Goal: Task Accomplishment & Management: Manage account settings

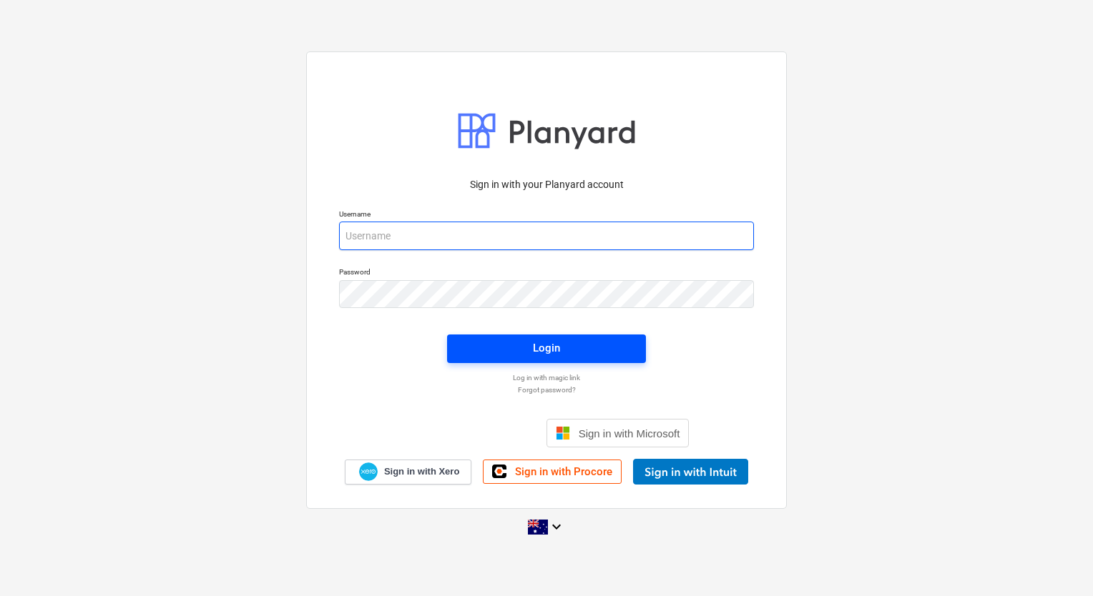
type input "[EMAIL_ADDRESS][DOMAIN_NAME]"
click at [563, 352] on span "Login" at bounding box center [546, 348] width 164 height 19
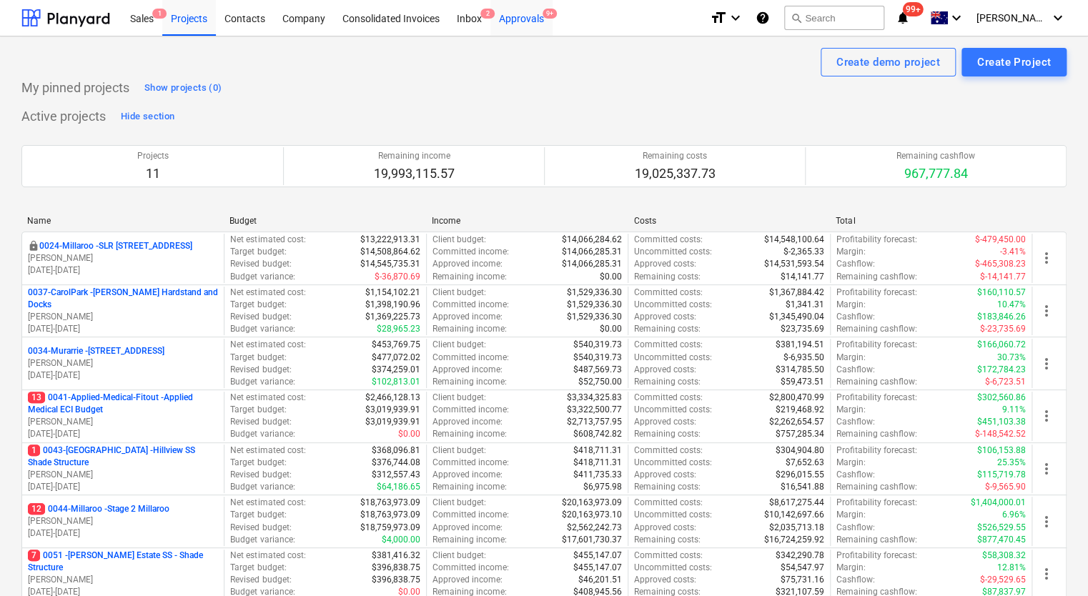
drag, startPoint x: 536, startPoint y: 23, endPoint x: 538, endPoint y: 30, distance: 7.5
click at [536, 23] on div "Approvals 9+" at bounding box center [522, 17] width 62 height 36
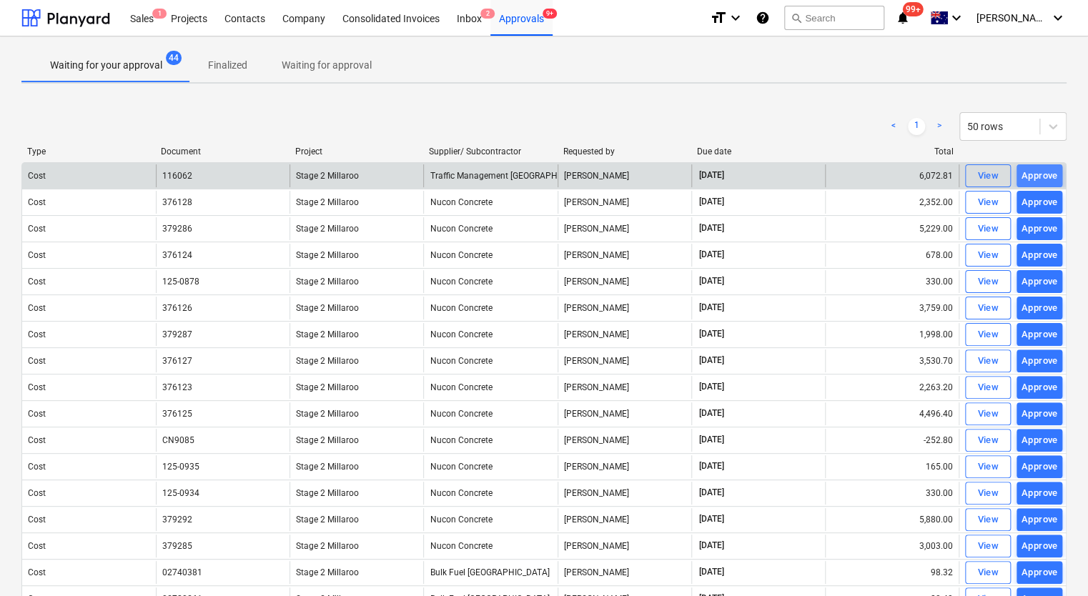
click at [1047, 173] on div "Approve" at bounding box center [1040, 176] width 36 height 16
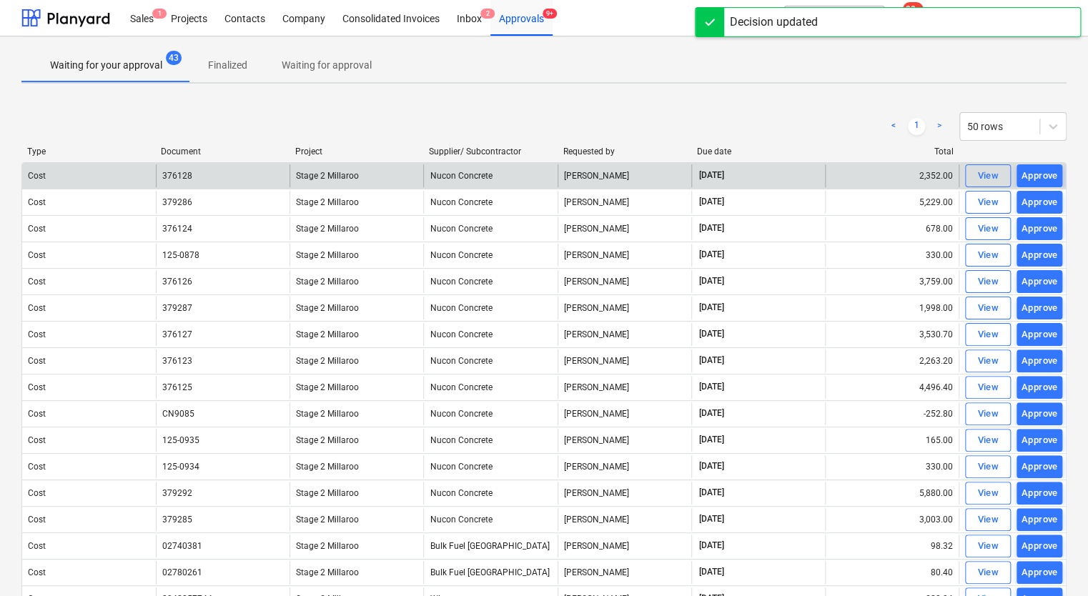
click at [1047, 173] on div "Approve" at bounding box center [1040, 176] width 36 height 16
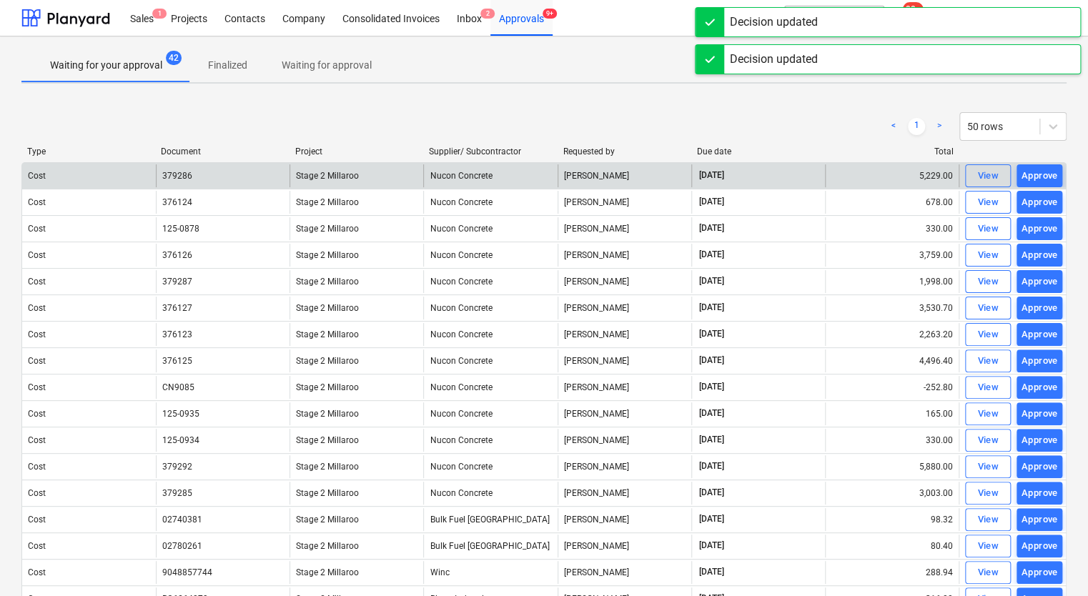
click at [1047, 173] on div "Approve" at bounding box center [1040, 176] width 36 height 16
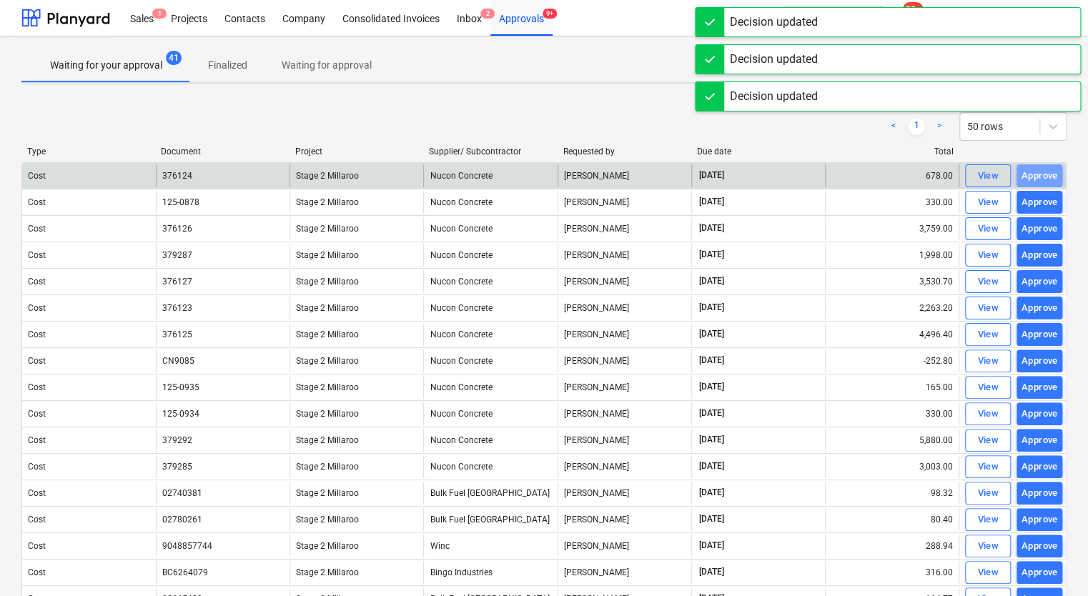
click at [1047, 173] on div "Approve" at bounding box center [1040, 176] width 36 height 16
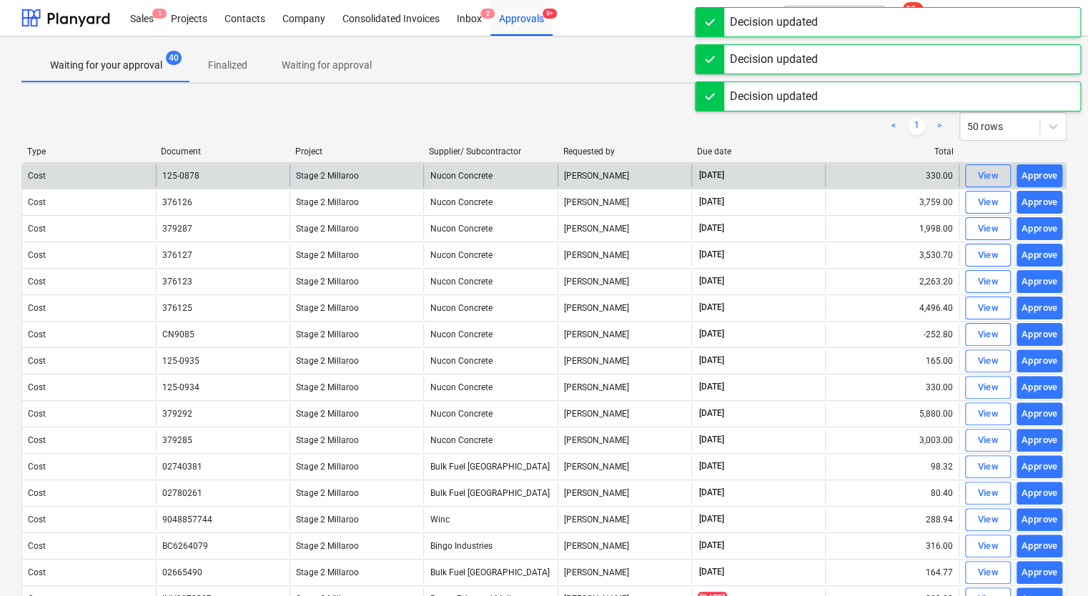
click at [1047, 173] on div "Approve" at bounding box center [1040, 176] width 36 height 16
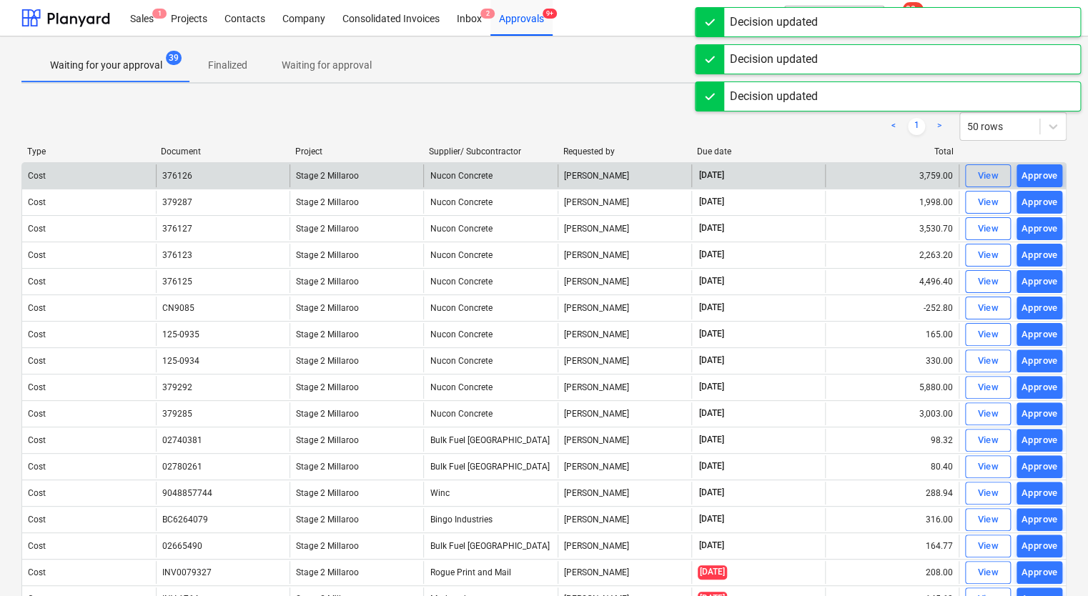
click at [1047, 173] on div "Approve" at bounding box center [1040, 176] width 36 height 16
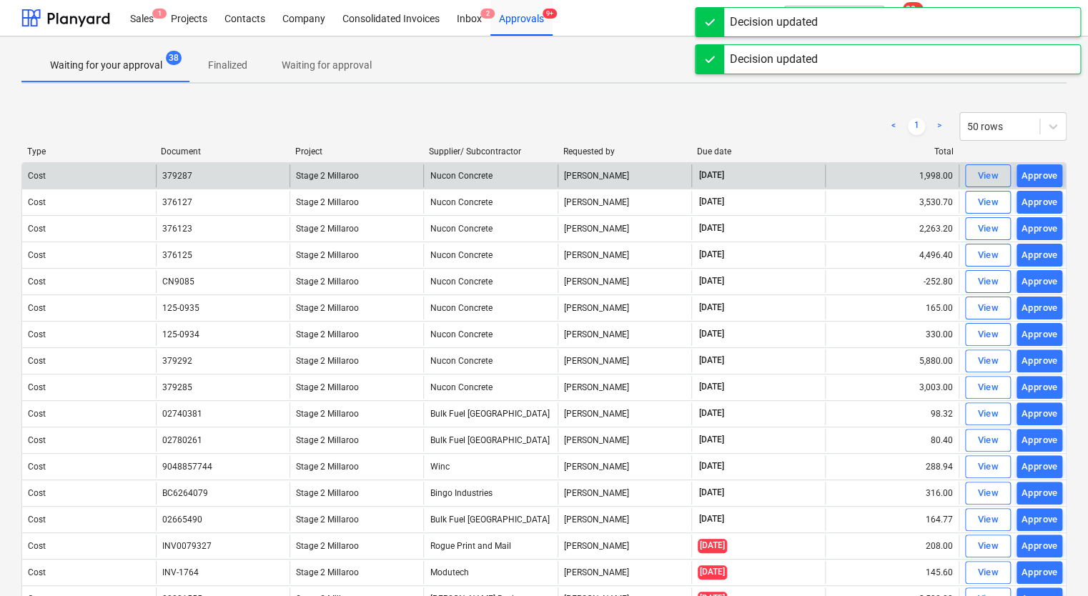
click at [1047, 173] on div "Approve" at bounding box center [1040, 176] width 36 height 16
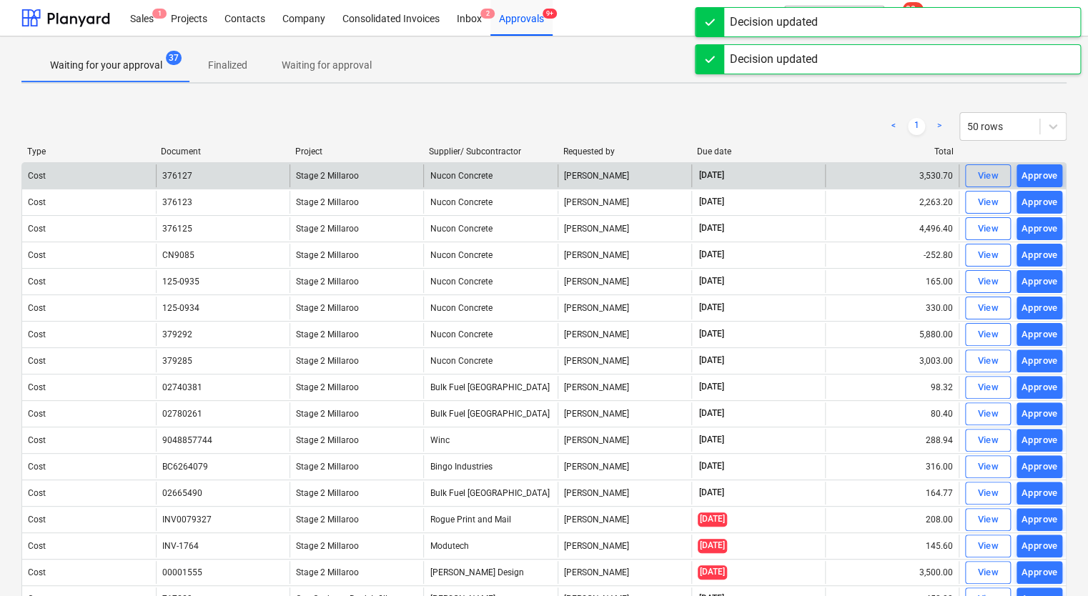
click at [1047, 173] on div "Approve" at bounding box center [1040, 176] width 36 height 16
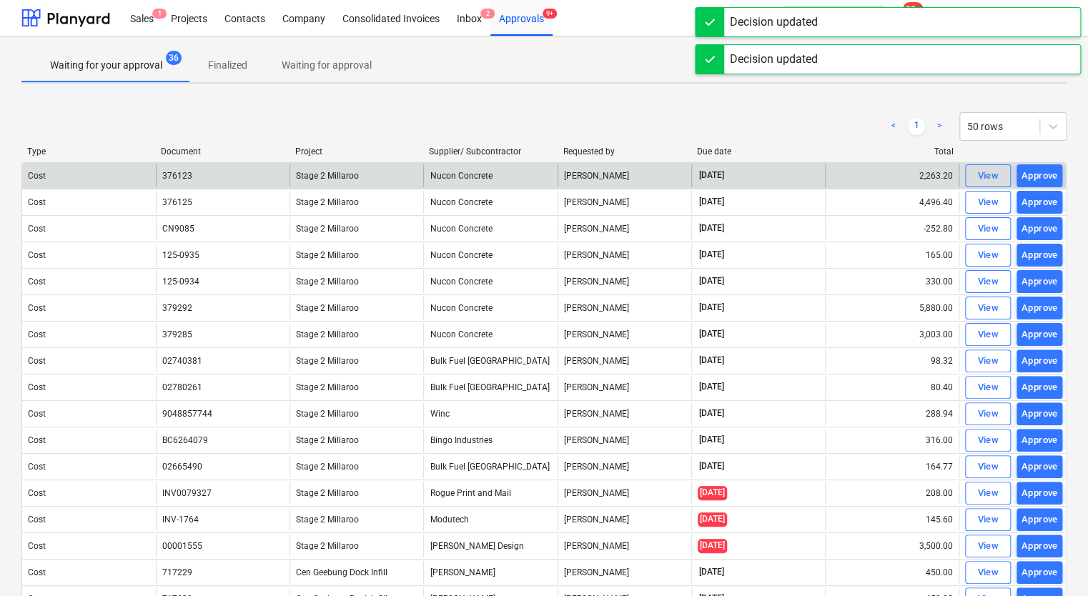
click at [1047, 173] on div "Approve" at bounding box center [1040, 176] width 36 height 16
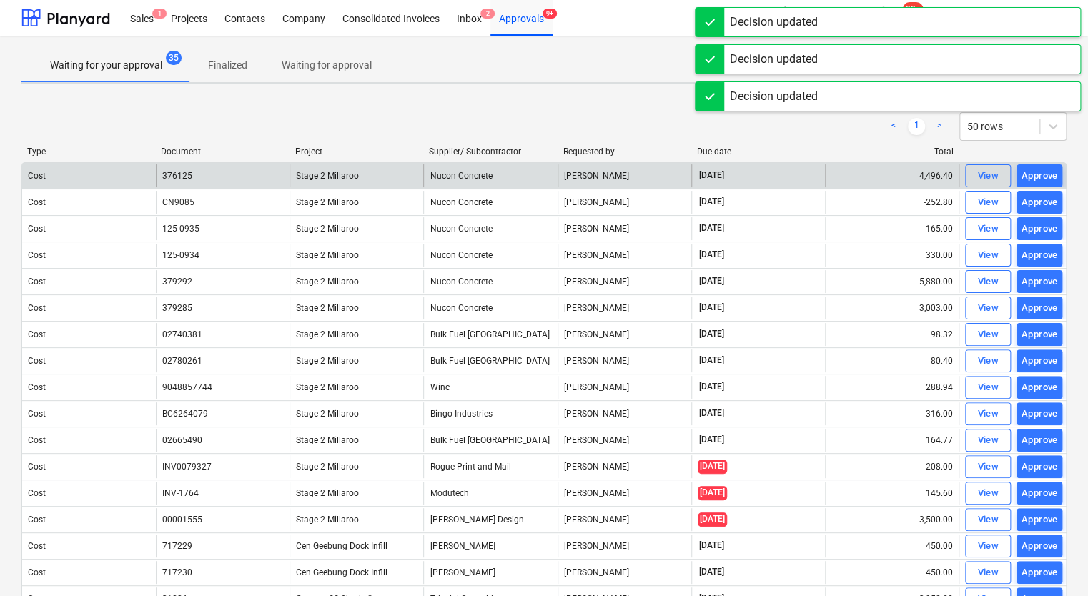
click at [1047, 173] on div "Approve" at bounding box center [1040, 176] width 36 height 16
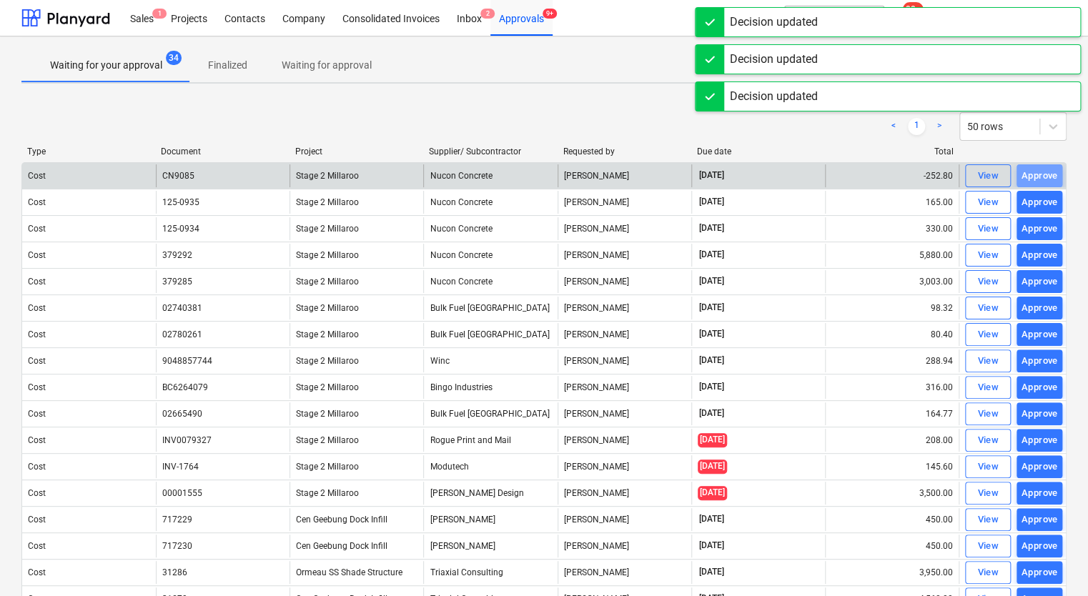
click at [1047, 173] on div "Approve" at bounding box center [1040, 176] width 36 height 16
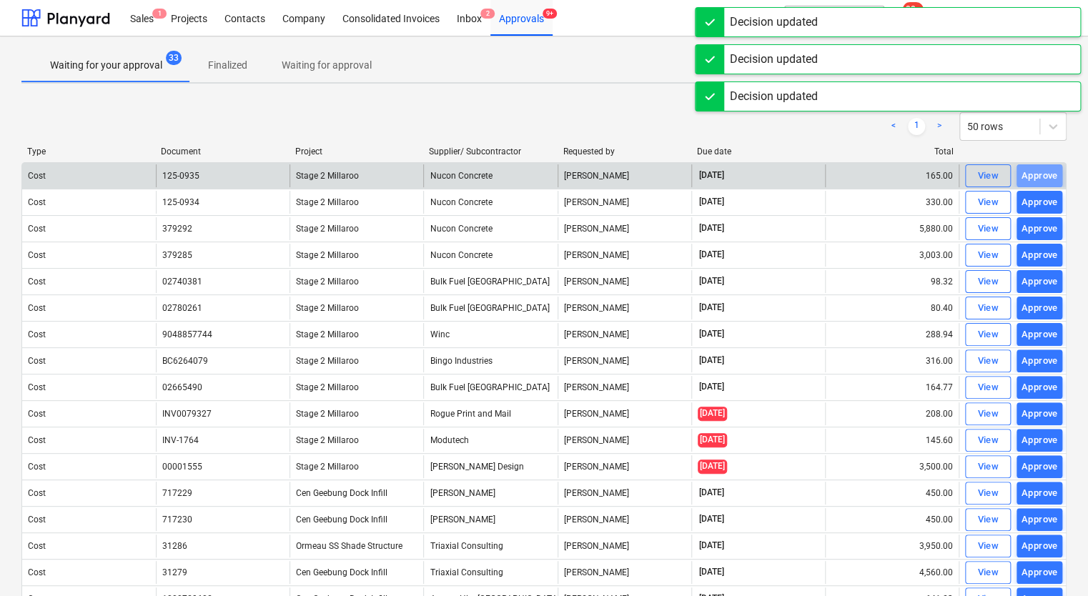
click at [1047, 173] on div "Approve" at bounding box center [1040, 176] width 36 height 16
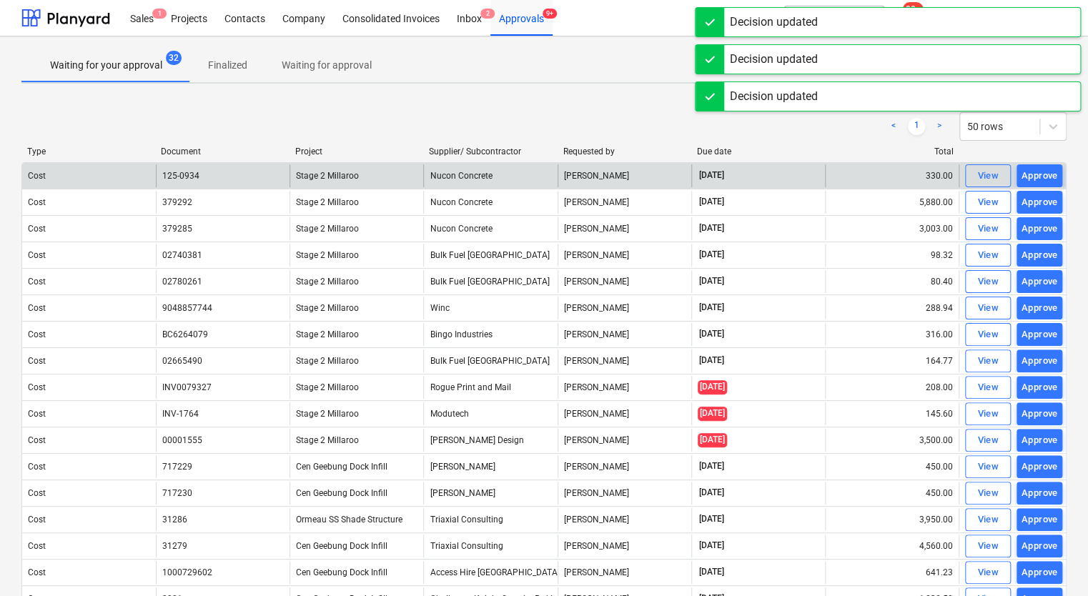
click at [1047, 173] on div "Approve" at bounding box center [1040, 176] width 36 height 16
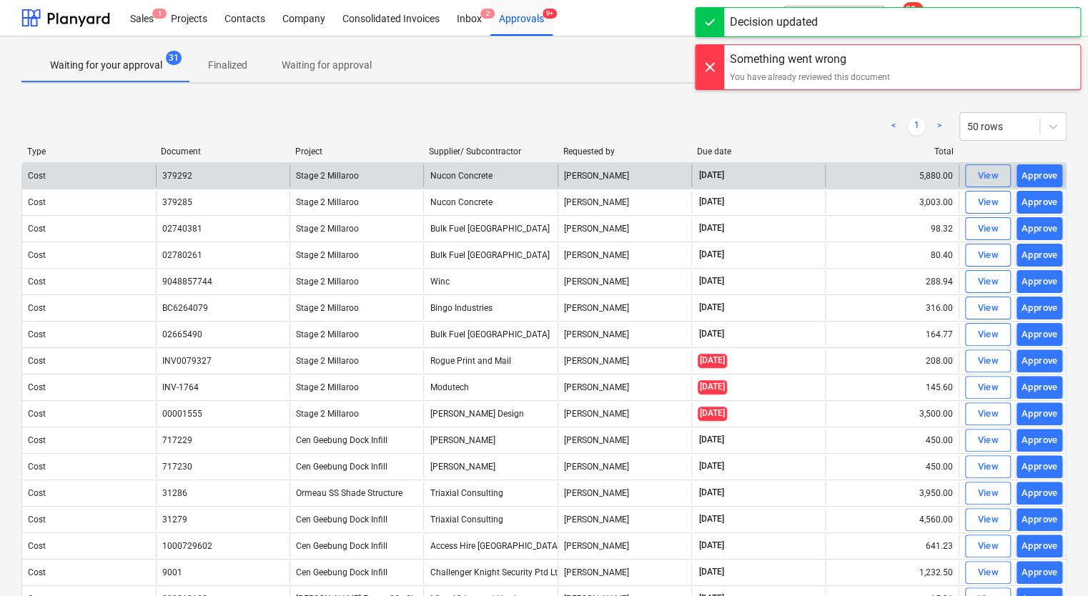
click at [1047, 173] on div "Approve" at bounding box center [1040, 176] width 36 height 16
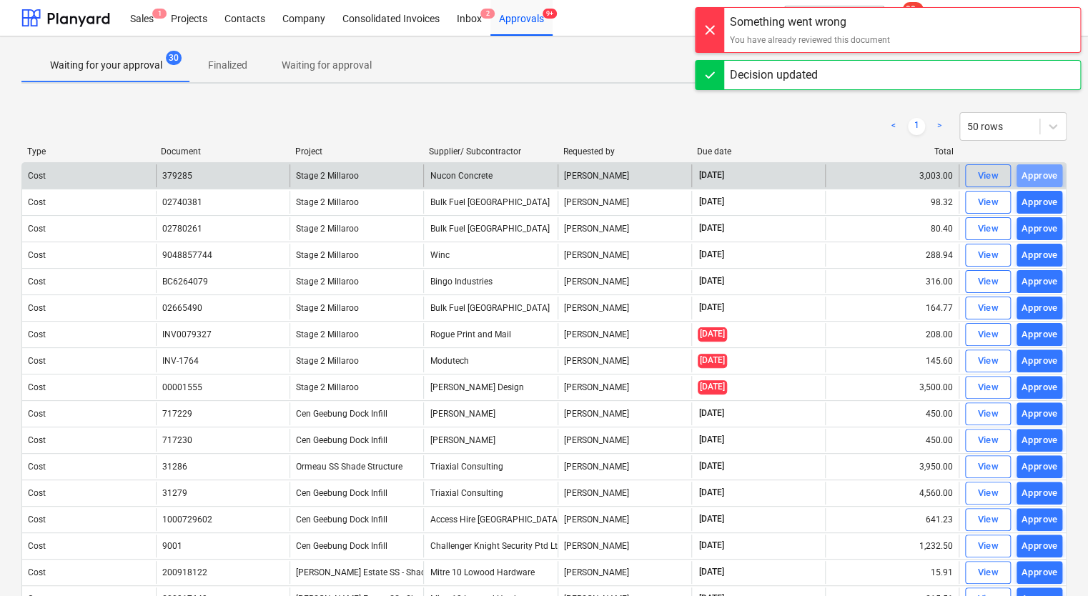
click at [1047, 173] on div "Approve" at bounding box center [1040, 176] width 36 height 16
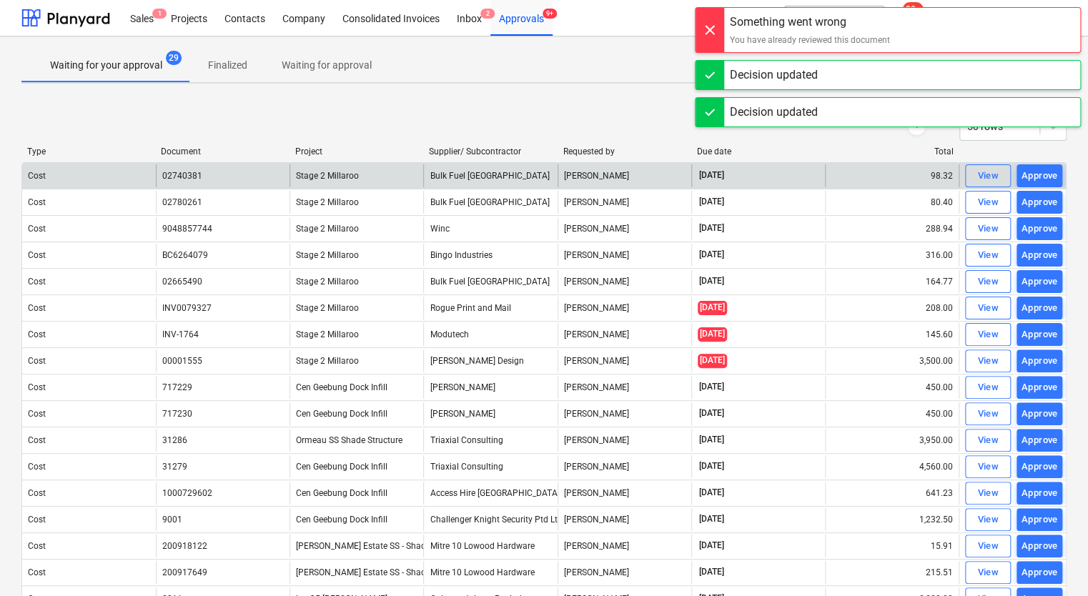
click at [1047, 173] on div "Approve" at bounding box center [1040, 176] width 36 height 16
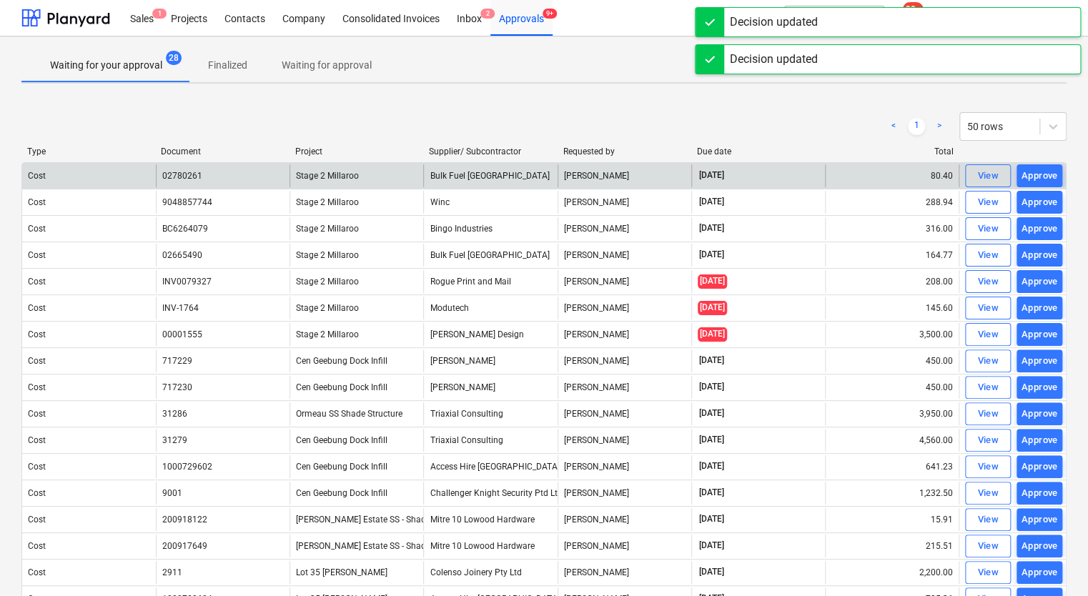
click at [1047, 173] on div "Approve" at bounding box center [1040, 176] width 36 height 16
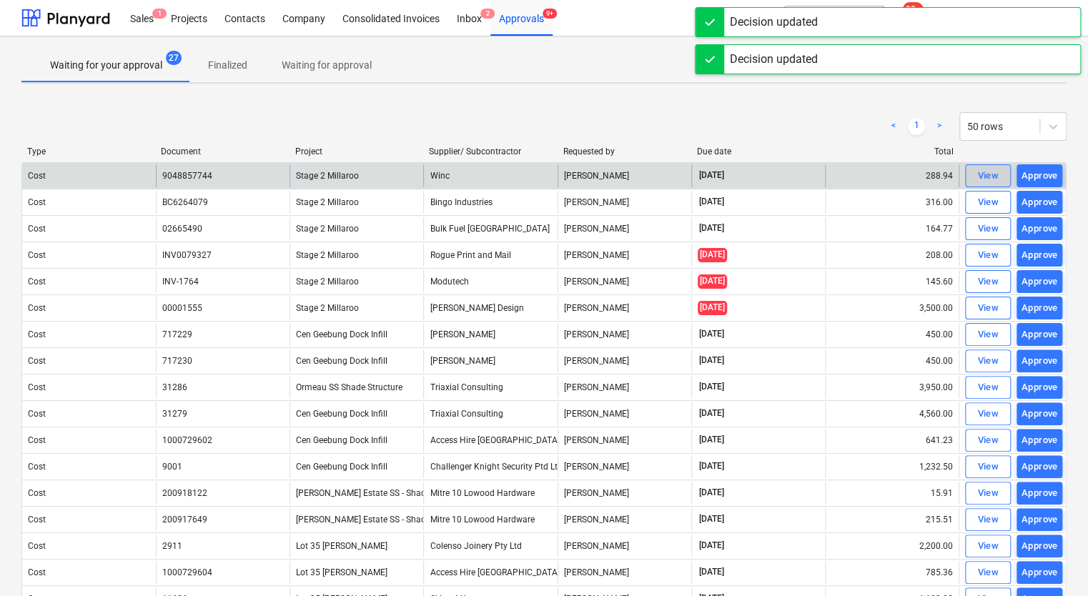
click at [998, 177] on div "View" at bounding box center [988, 176] width 21 height 16
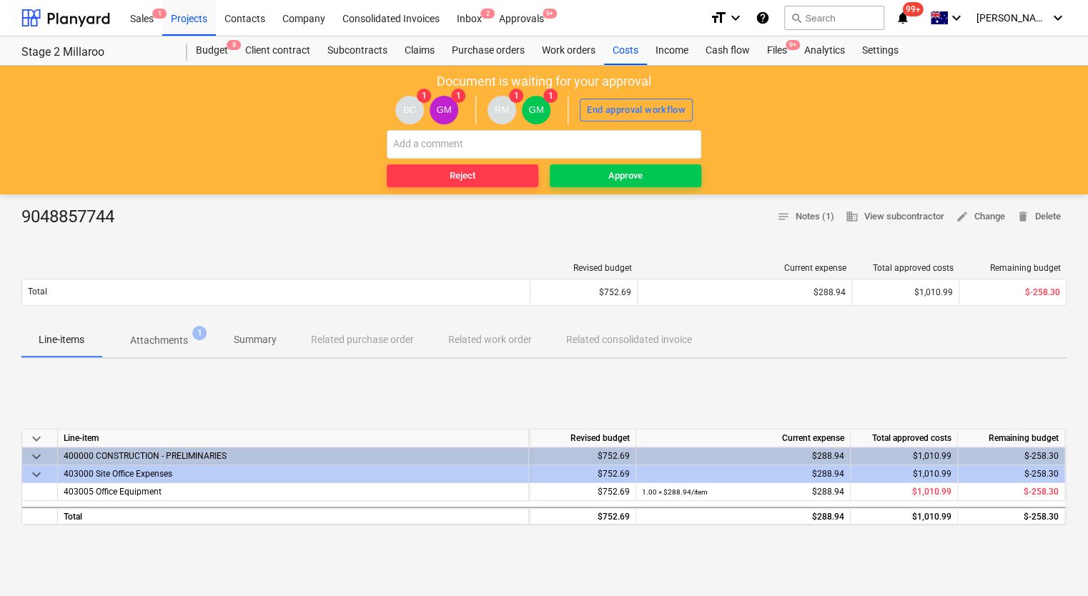
click at [167, 336] on p "Attachments" at bounding box center [159, 340] width 58 height 15
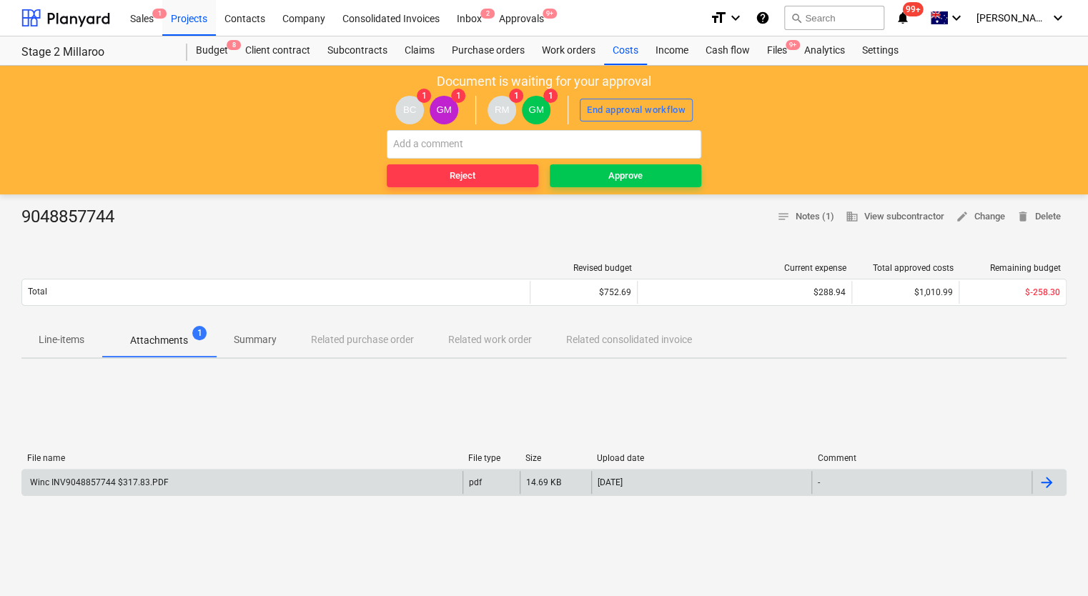
click at [144, 479] on div "Winc INV9048857744 $317.83.PDF" at bounding box center [98, 483] width 141 height 10
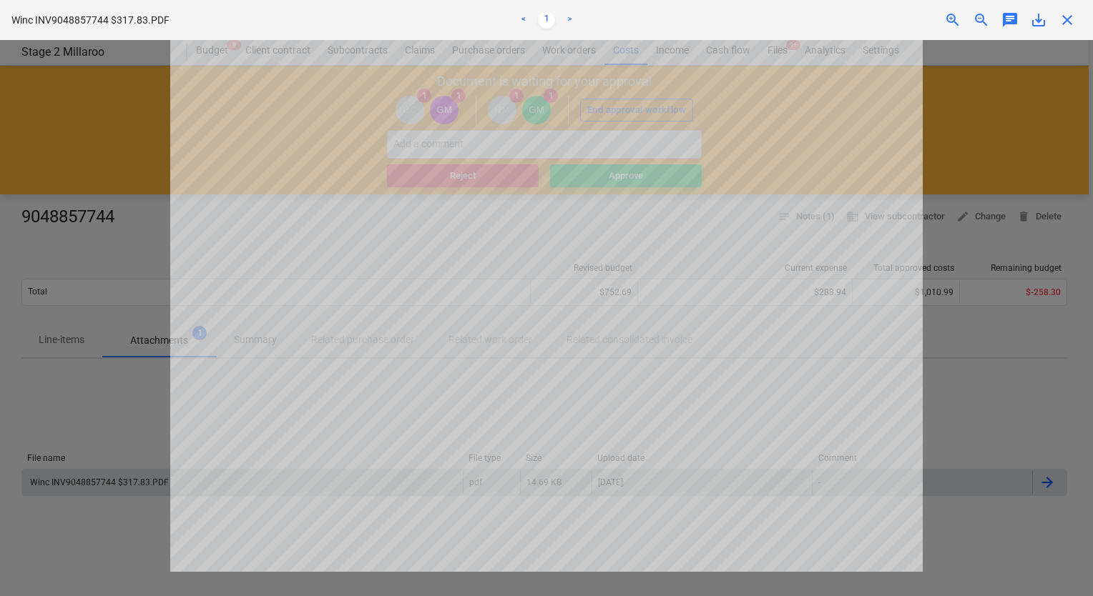
click at [1019, 383] on div at bounding box center [546, 318] width 1093 height 556
click at [1071, 24] on span "close" at bounding box center [1066, 19] width 17 height 17
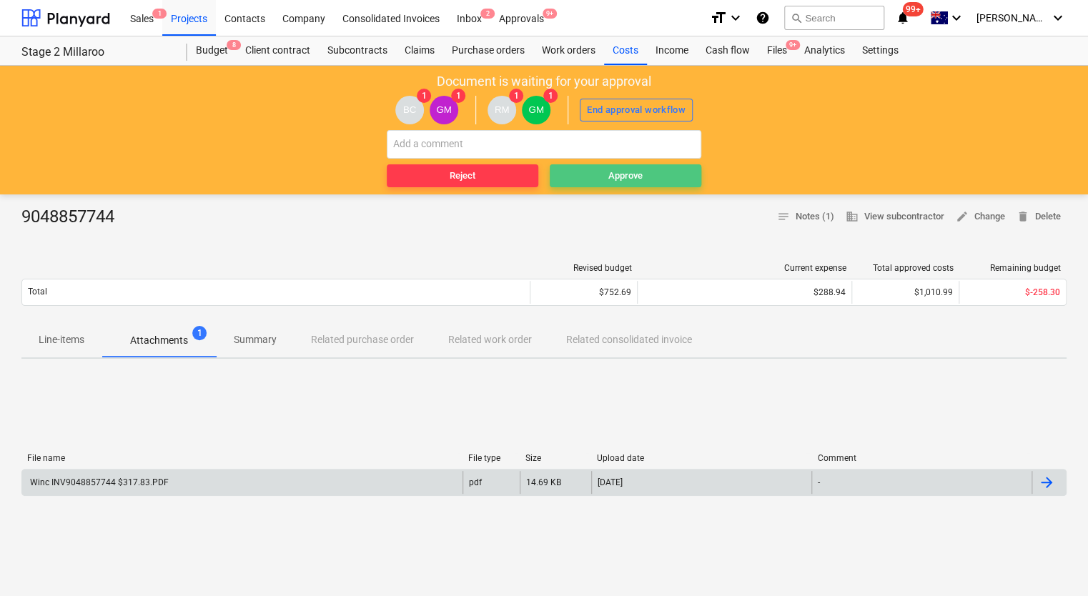
click at [611, 176] on div "Approve" at bounding box center [626, 176] width 34 height 16
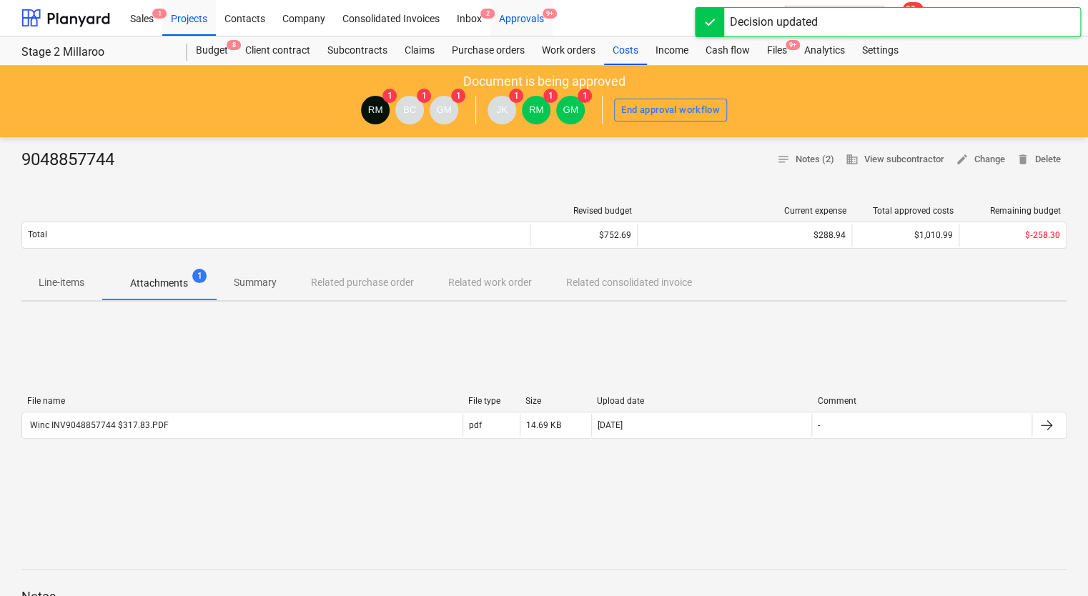
click at [518, 14] on div "Approvals 9+" at bounding box center [522, 17] width 62 height 36
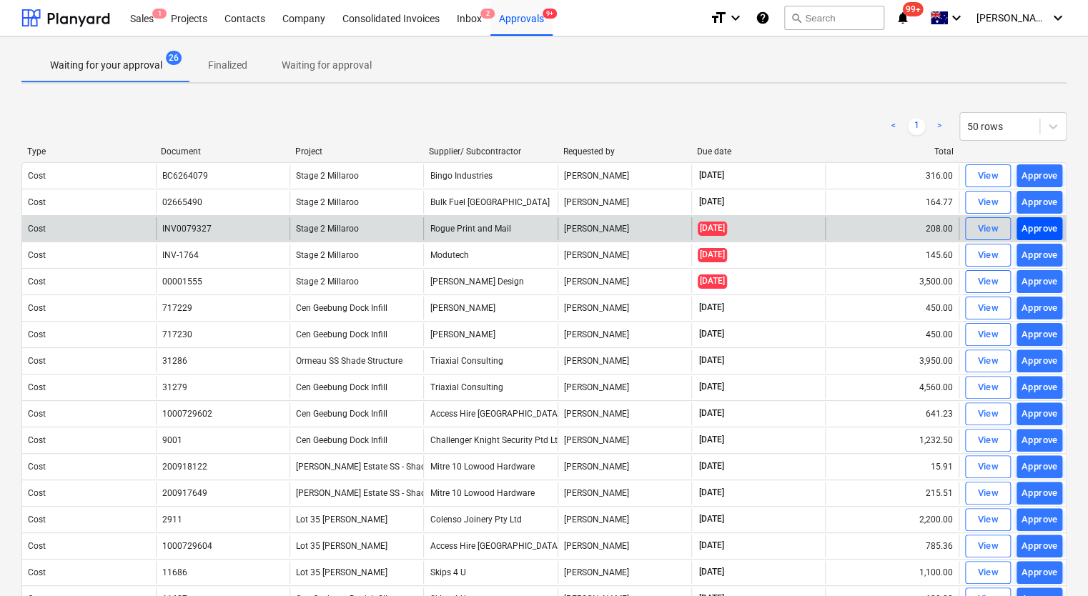
click at [1045, 227] on div "Approve" at bounding box center [1040, 229] width 36 height 16
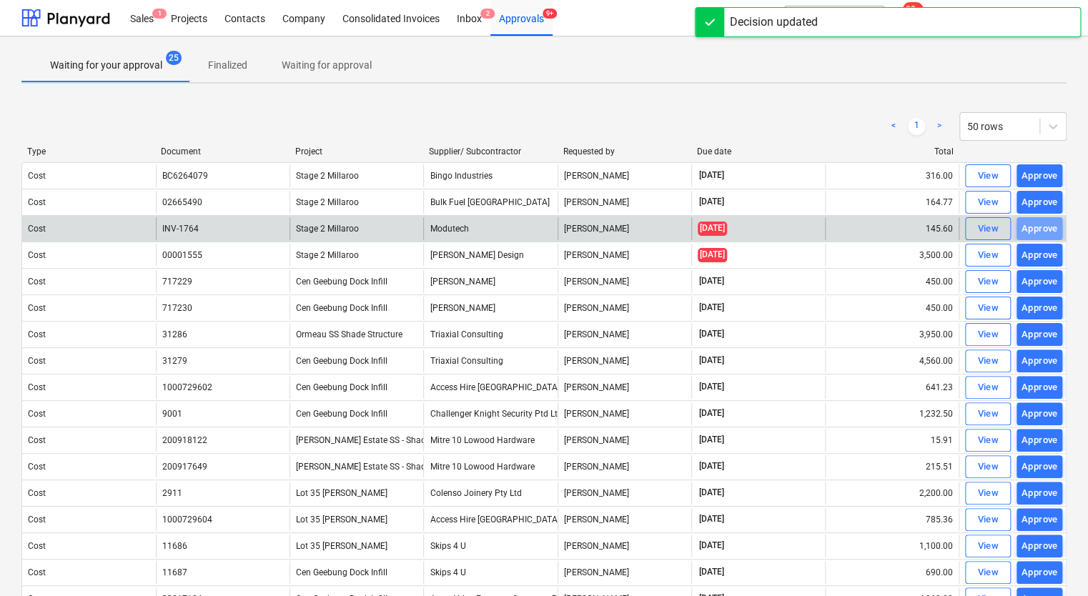
click at [1045, 227] on div "Approve" at bounding box center [1040, 229] width 36 height 16
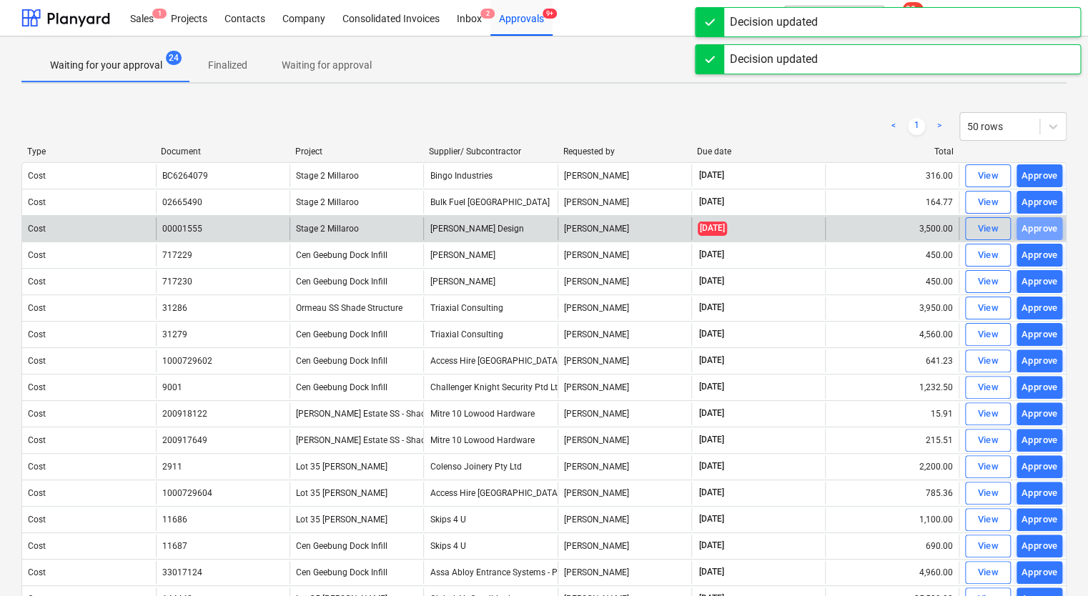
click at [1045, 227] on div "Approve" at bounding box center [1040, 229] width 36 height 16
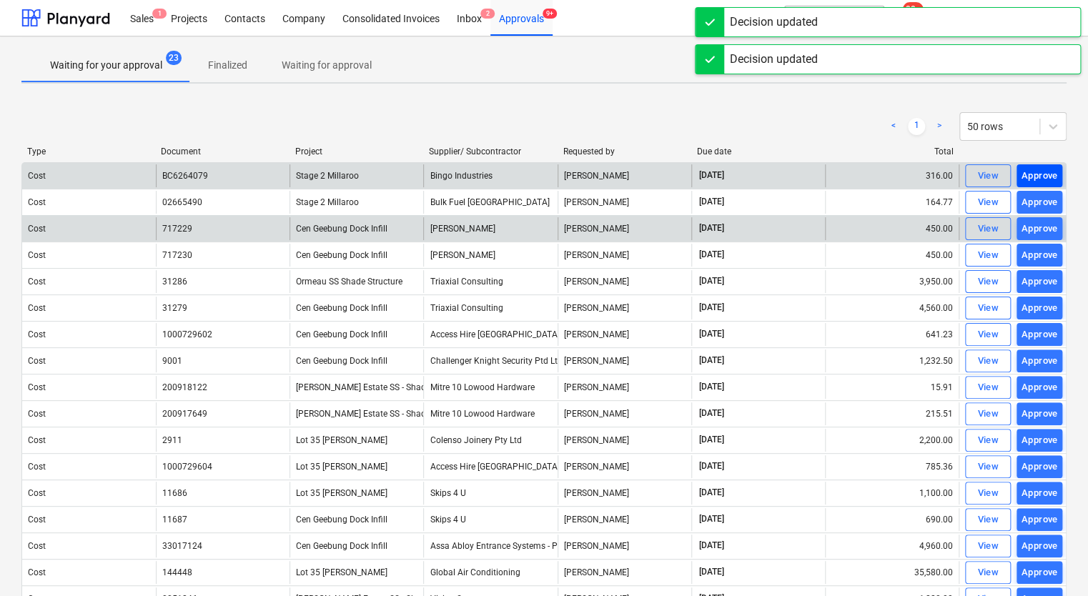
click at [1045, 177] on div "Approve" at bounding box center [1040, 176] width 36 height 16
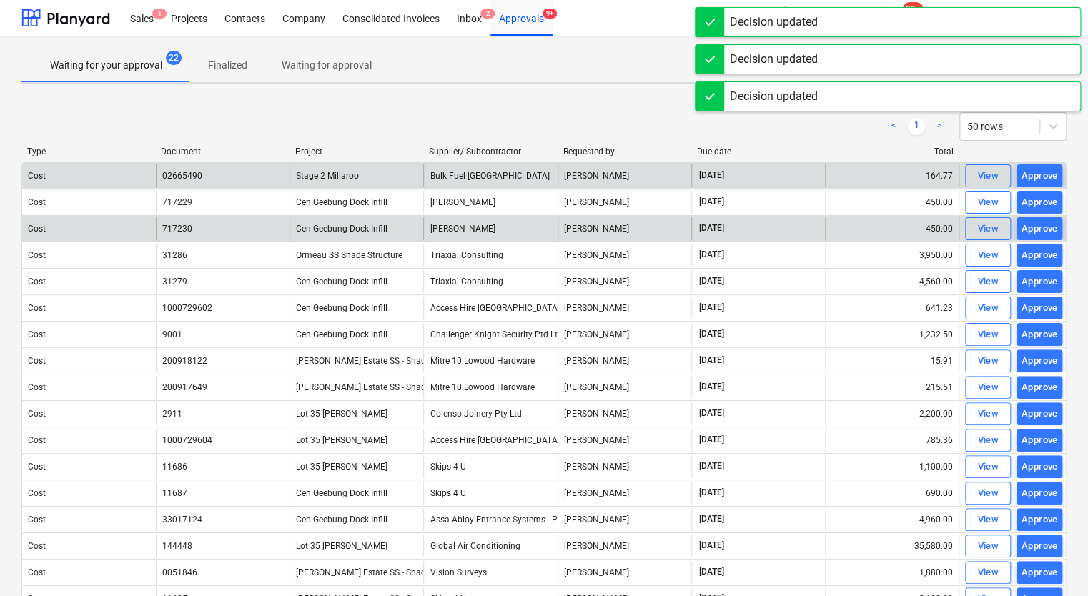
click at [1045, 177] on div "Approve" at bounding box center [1040, 176] width 36 height 16
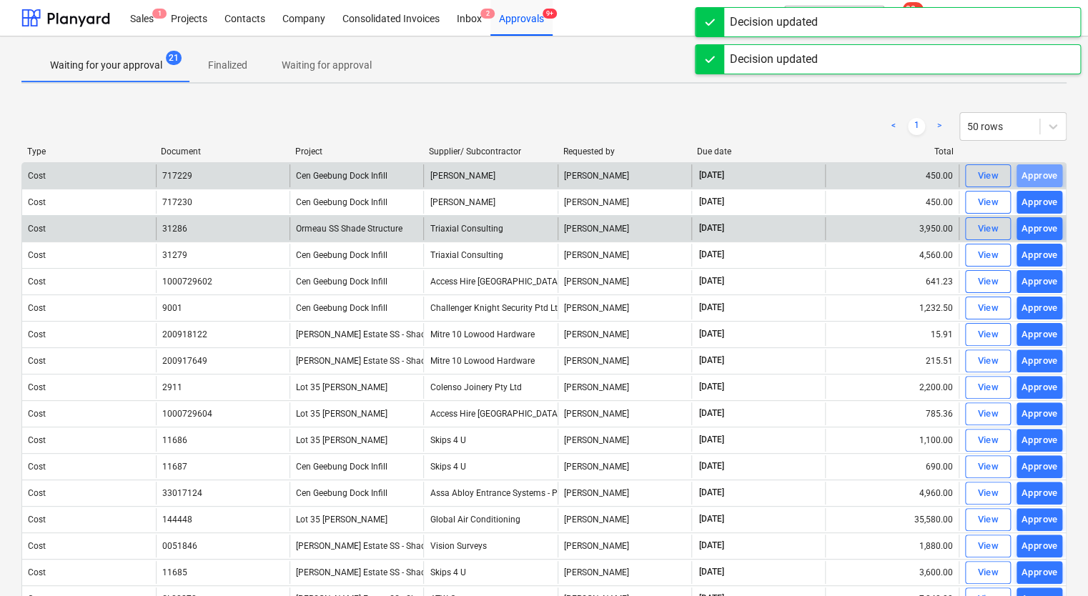
click at [1045, 177] on div "Approve" at bounding box center [1040, 176] width 36 height 16
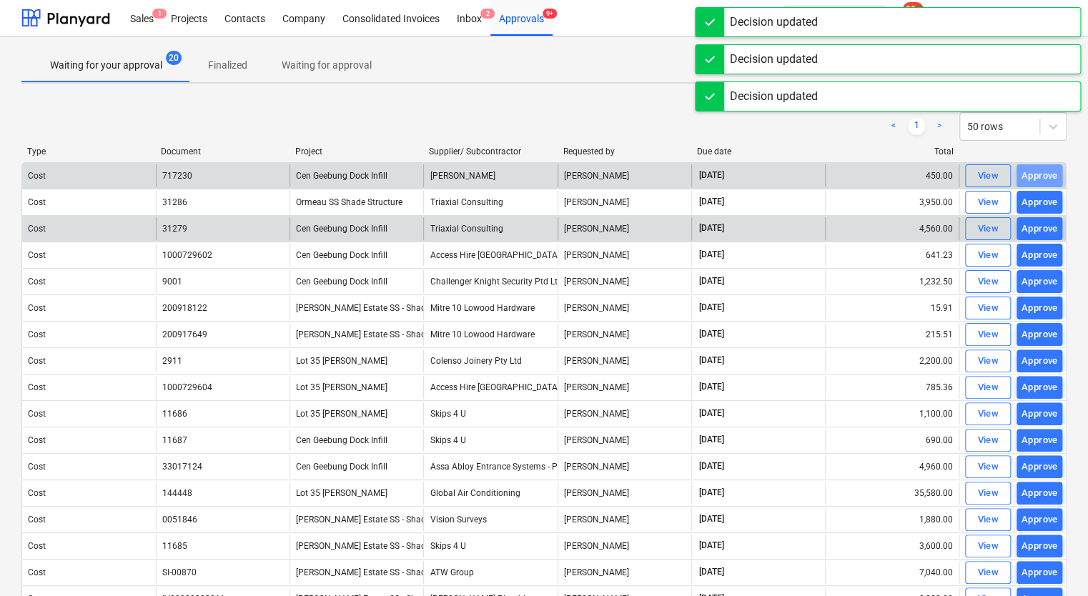
click at [1045, 177] on div "Approve" at bounding box center [1040, 176] width 36 height 16
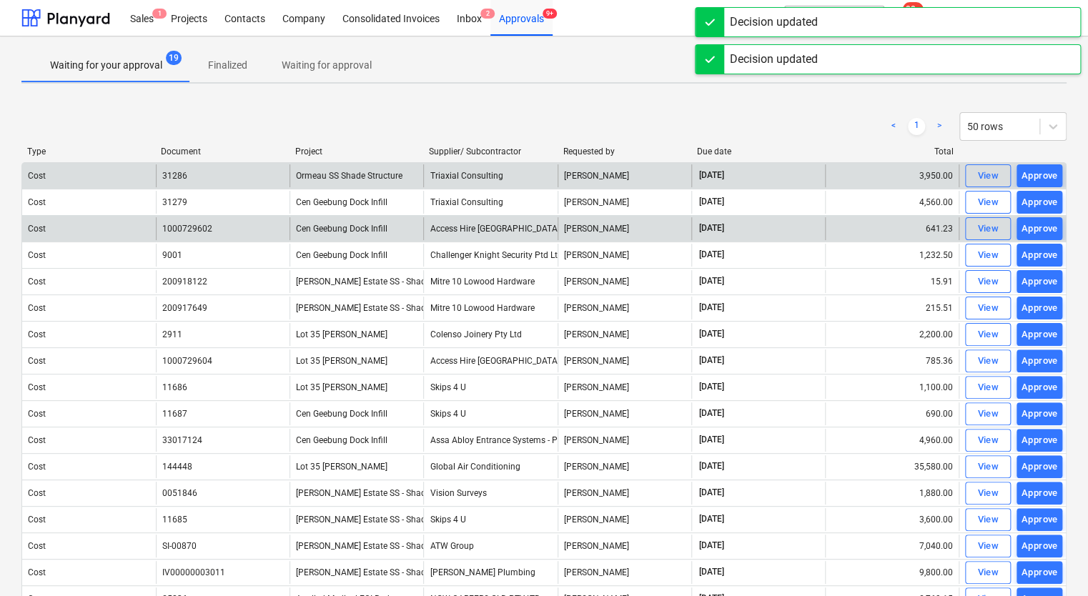
click at [1045, 177] on div "Approve" at bounding box center [1040, 176] width 36 height 16
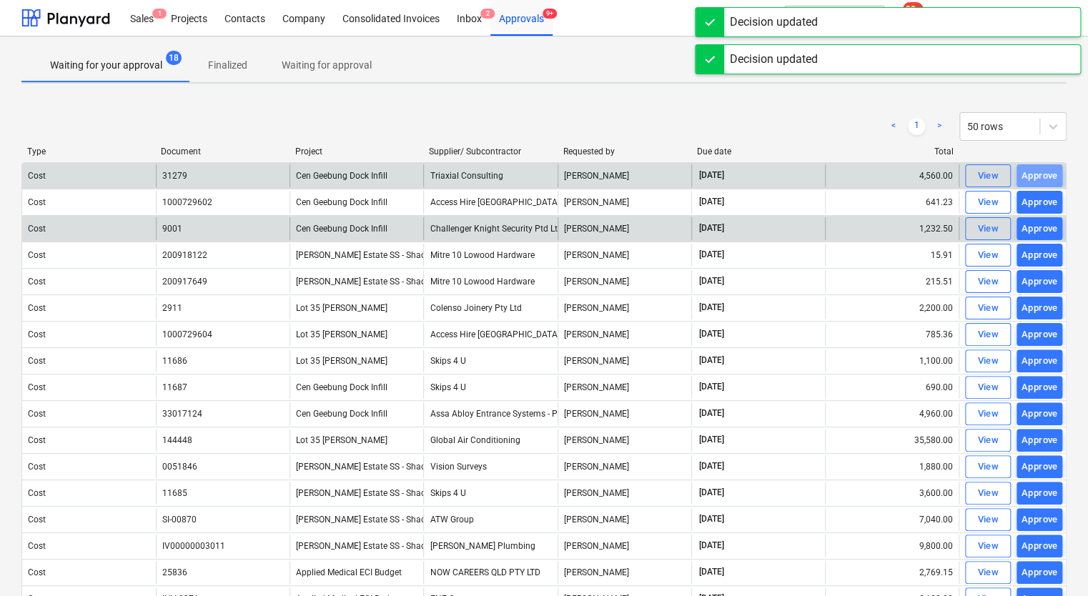
click at [1045, 177] on div "Approve" at bounding box center [1040, 176] width 36 height 16
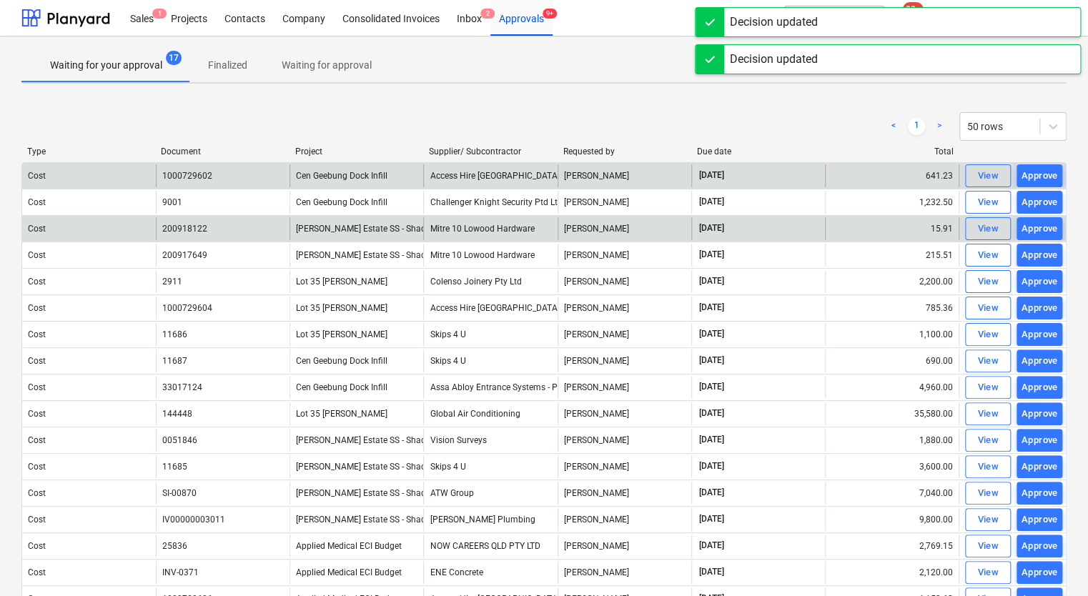
click at [1045, 177] on div "Approve" at bounding box center [1040, 176] width 36 height 16
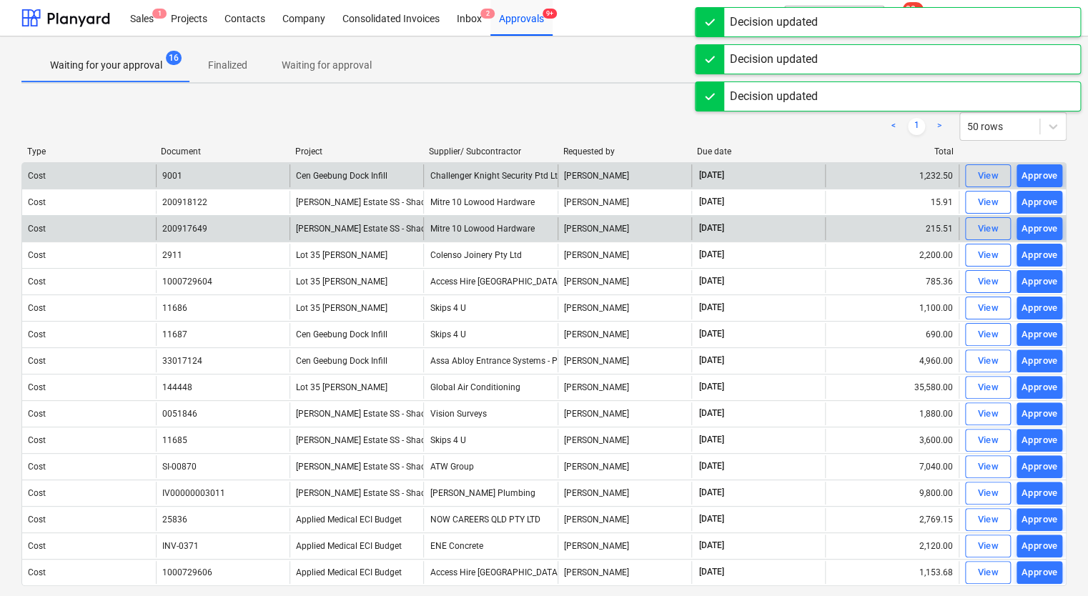
click at [1045, 177] on div "Approve" at bounding box center [1040, 176] width 36 height 16
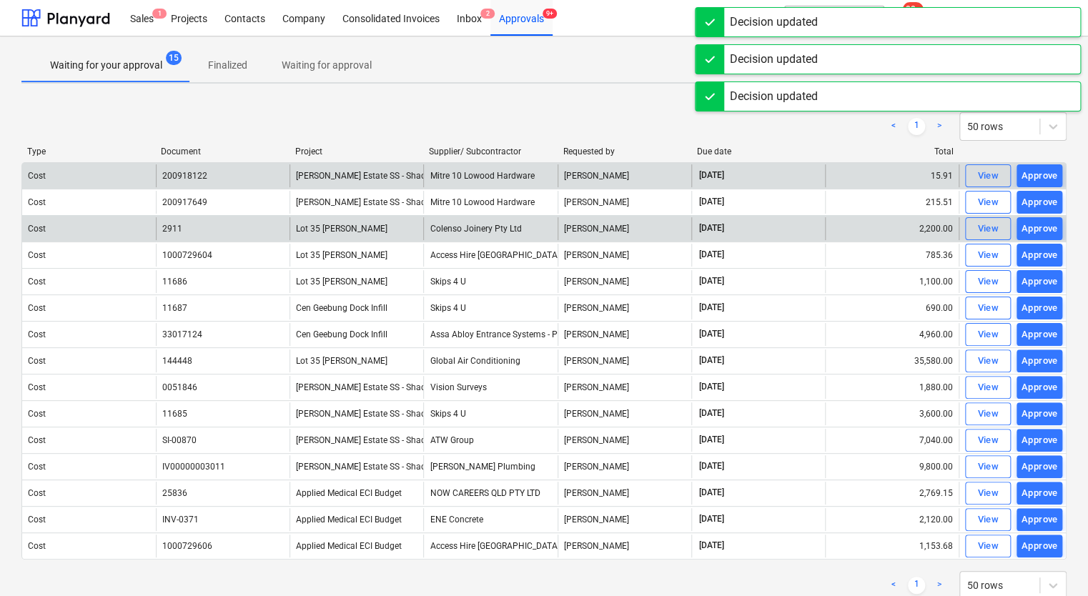
click at [1045, 177] on div "Approve" at bounding box center [1040, 176] width 36 height 16
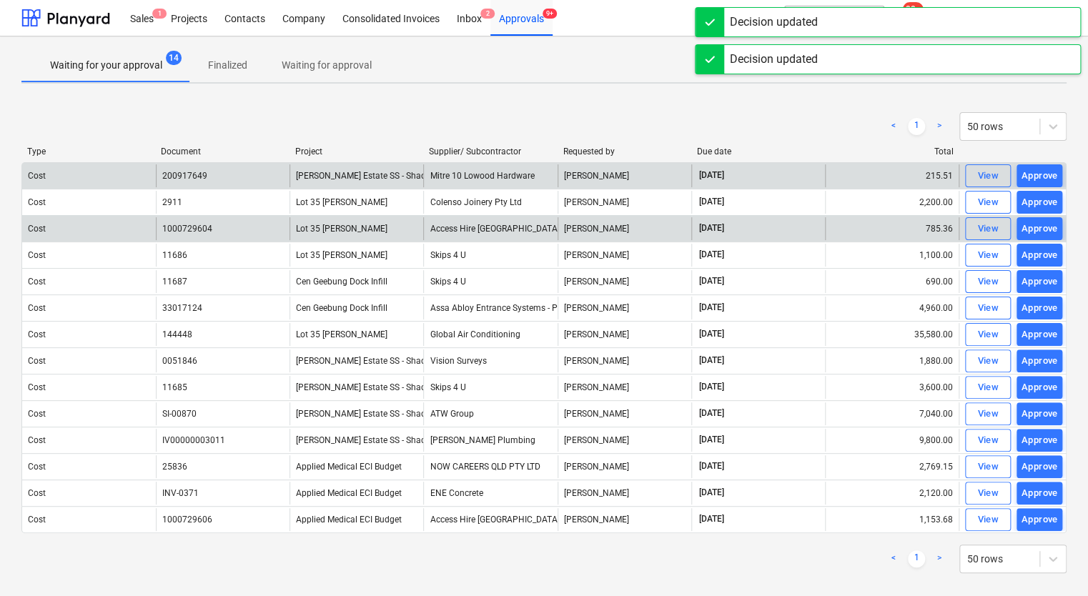
click at [1045, 177] on div "Approve" at bounding box center [1040, 176] width 36 height 16
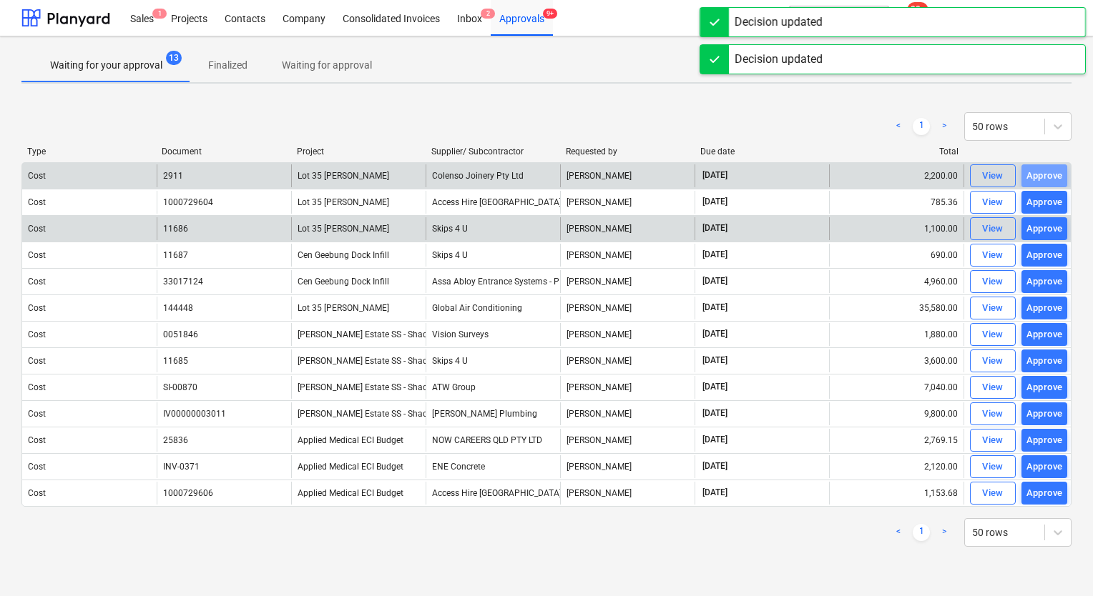
click at [1045, 177] on div "Approve" at bounding box center [1044, 176] width 36 height 16
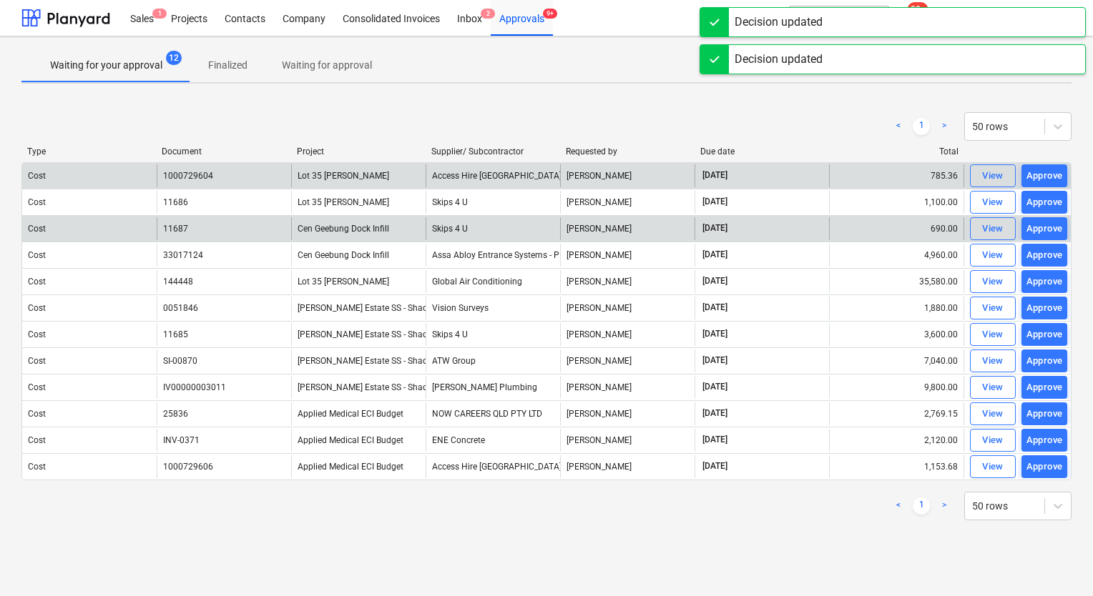
click at [1045, 177] on div "Approve" at bounding box center [1044, 176] width 36 height 16
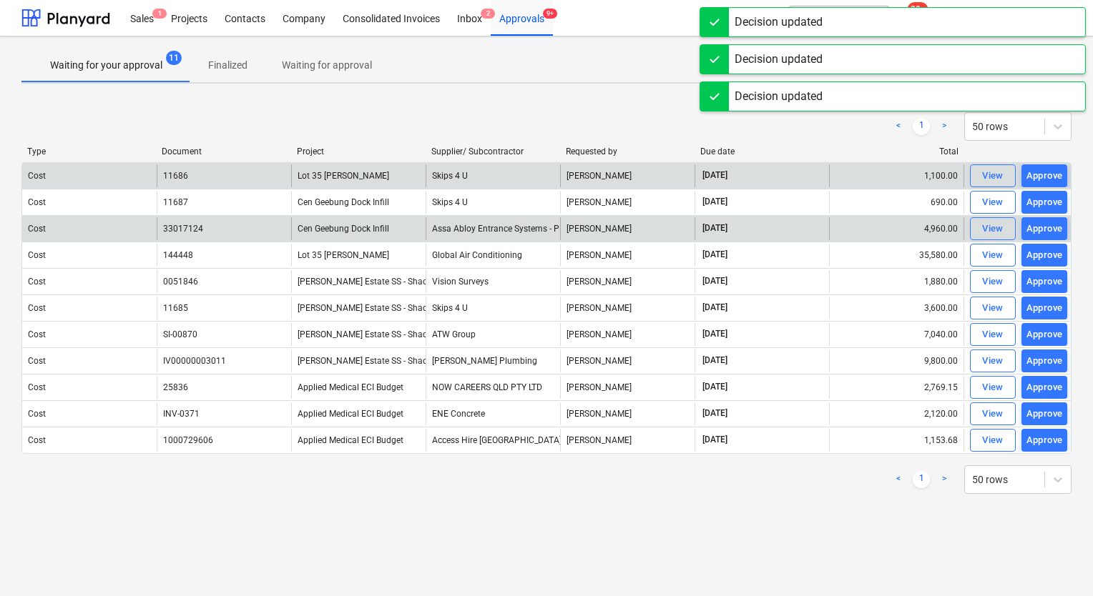
click at [1045, 177] on div "Approve" at bounding box center [1044, 176] width 36 height 16
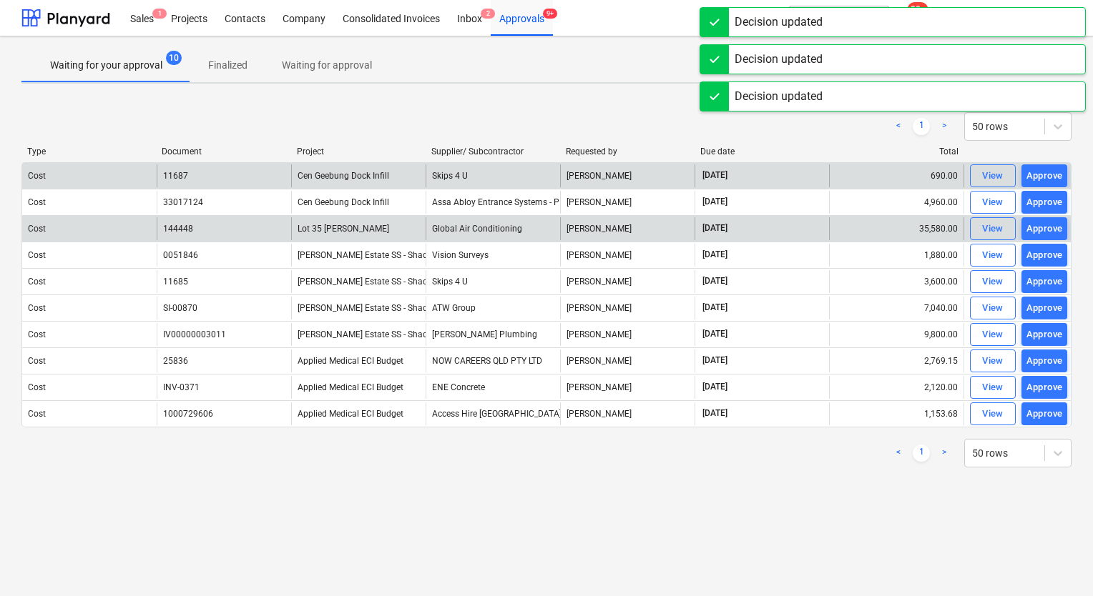
click at [1045, 177] on div "Approve" at bounding box center [1044, 176] width 36 height 16
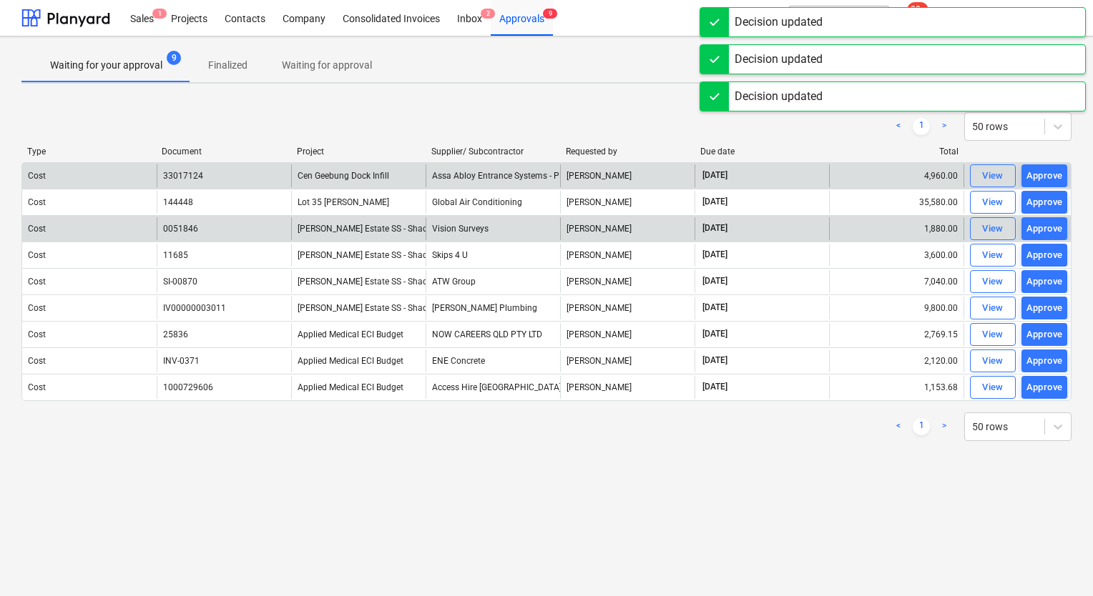
click at [1045, 177] on div "Approve" at bounding box center [1044, 176] width 36 height 16
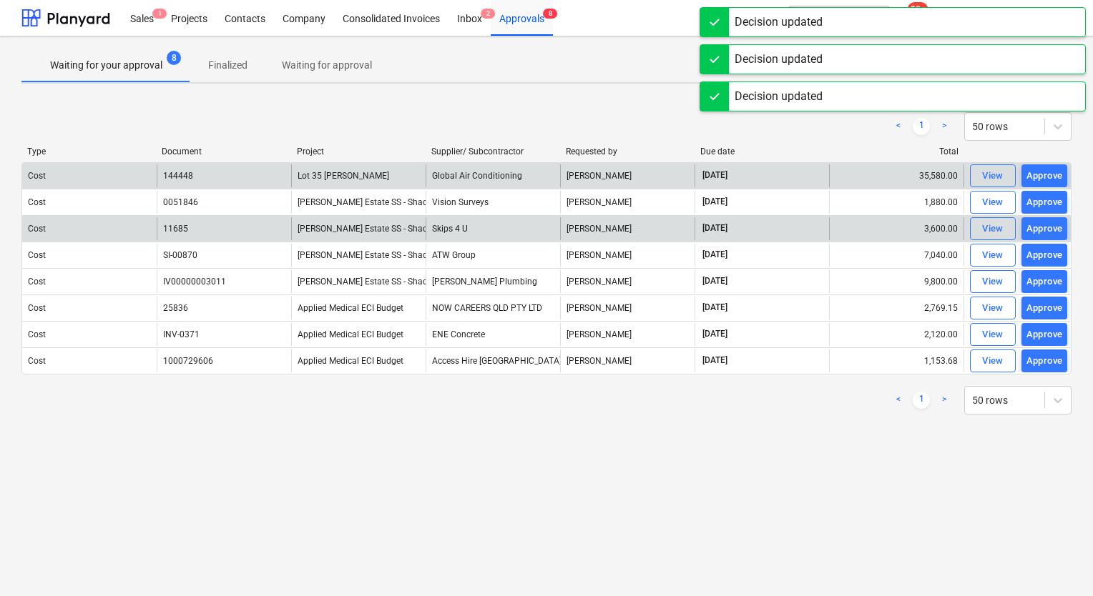
click at [1045, 177] on div "Approve" at bounding box center [1044, 176] width 36 height 16
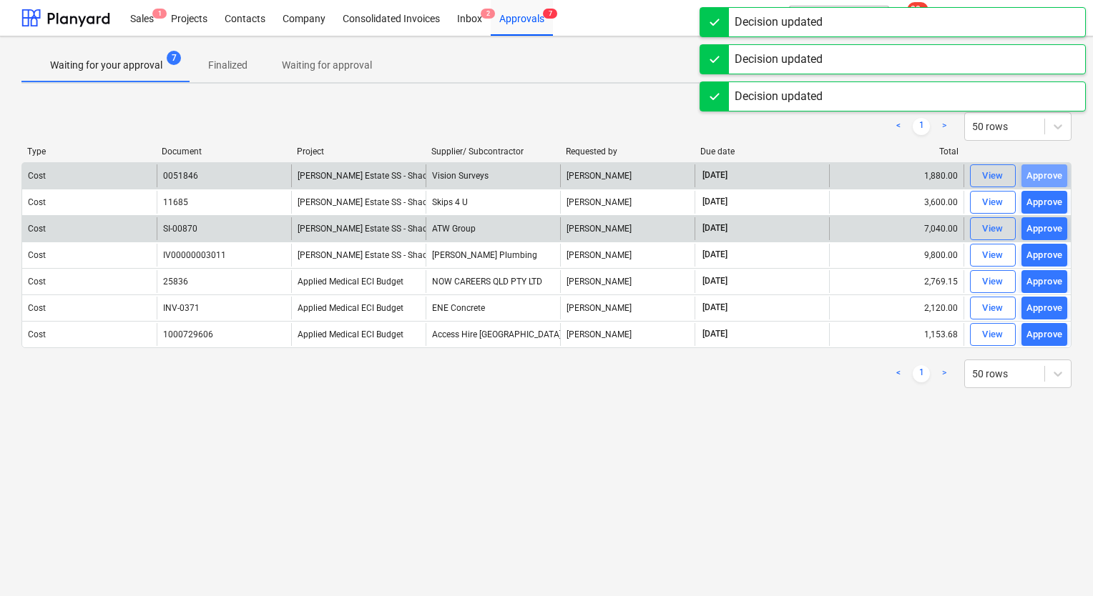
click at [1045, 177] on div "Approve" at bounding box center [1044, 176] width 36 height 16
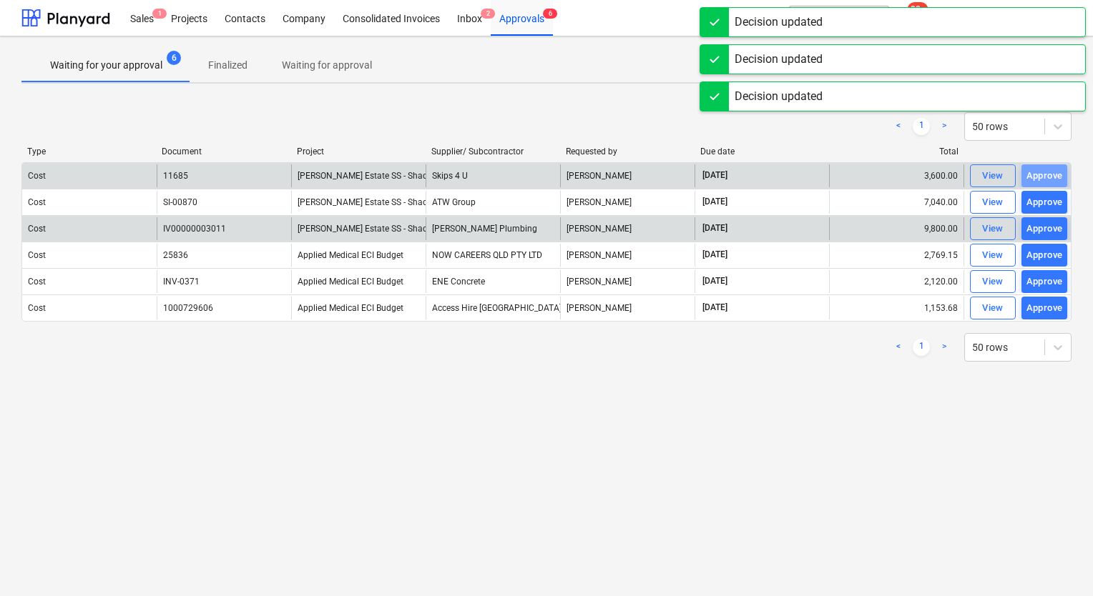
click at [1045, 177] on div "Approve" at bounding box center [1044, 176] width 36 height 16
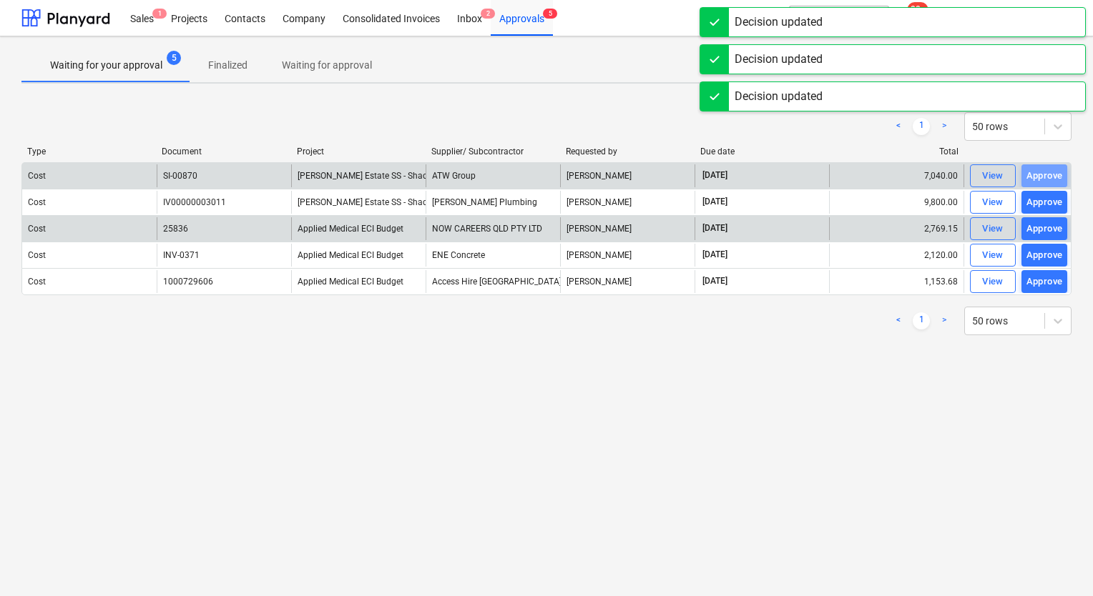
click at [1045, 177] on div "Approve" at bounding box center [1044, 176] width 36 height 16
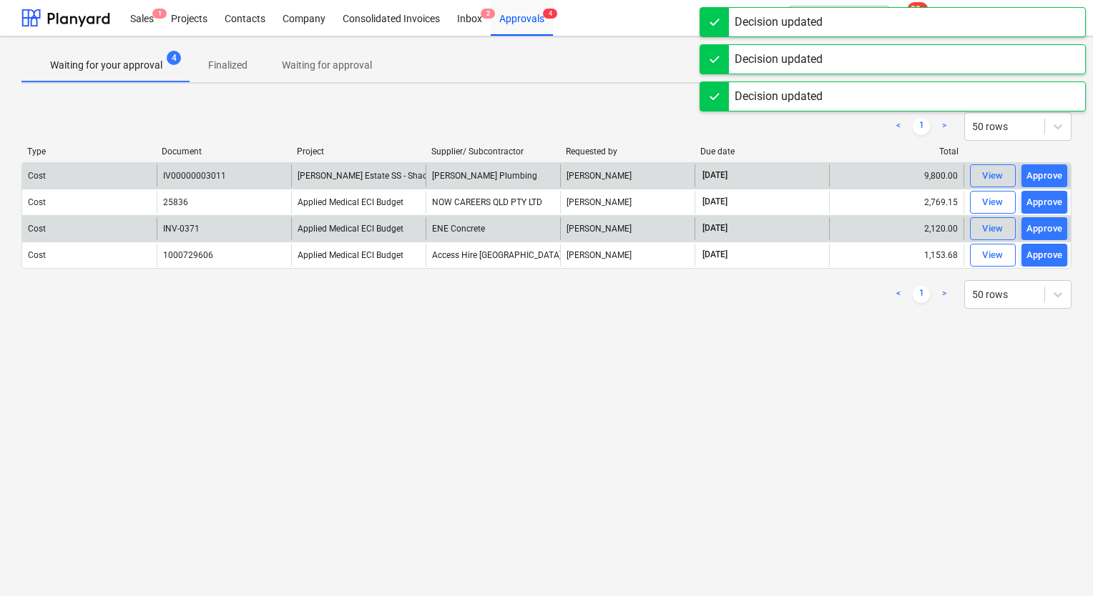
click at [1045, 177] on div "Approve" at bounding box center [1044, 176] width 36 height 16
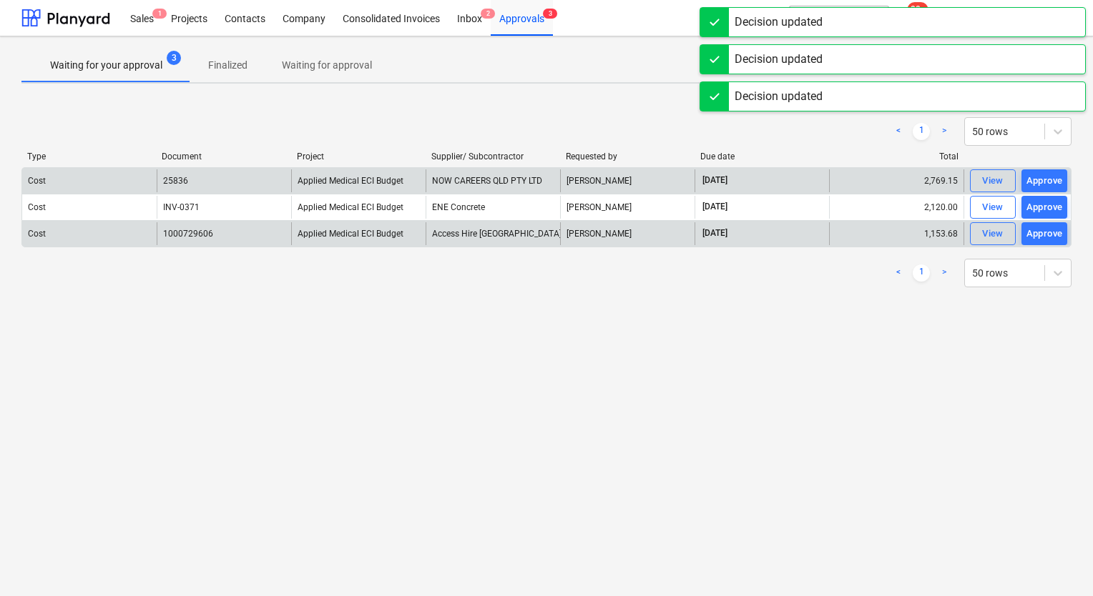
click at [1045, 177] on div "Approve" at bounding box center [1044, 181] width 36 height 16
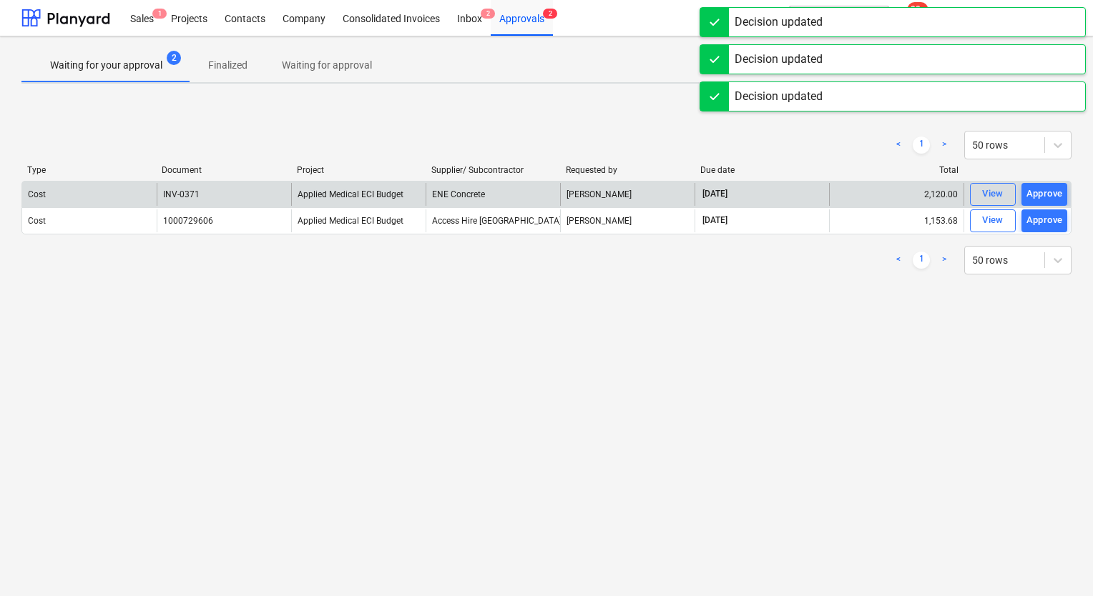
click at [1045, 177] on div "Type Document Project Supplier/ Subcontractor Requested by Due date Total" at bounding box center [546, 173] width 1050 height 16
click at [1044, 190] on div "Approve" at bounding box center [1044, 194] width 36 height 16
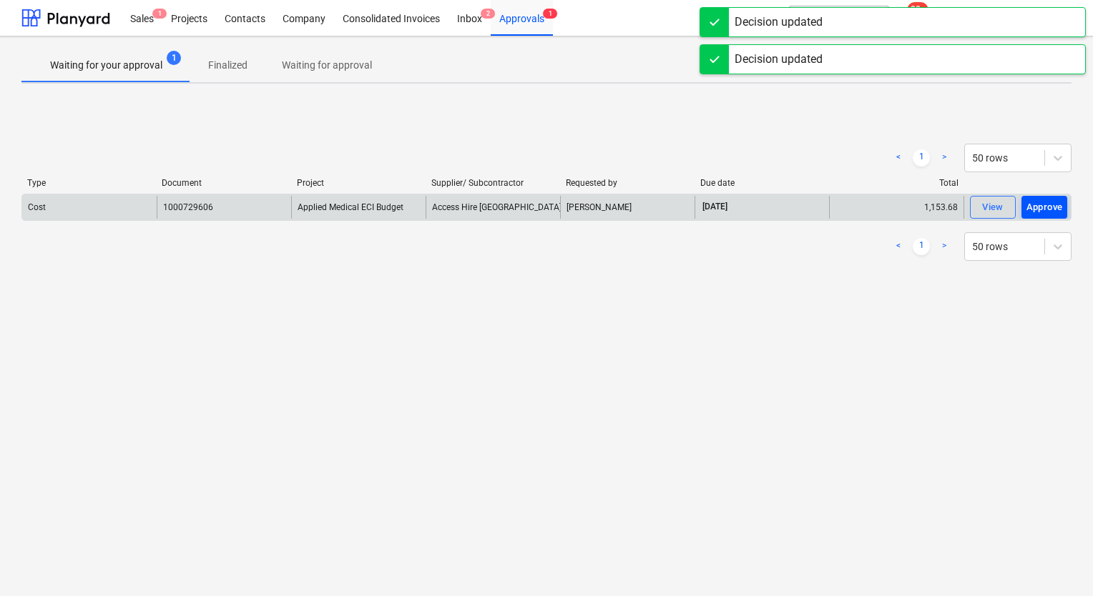
click at [1050, 208] on div "Approve" at bounding box center [1044, 208] width 36 height 16
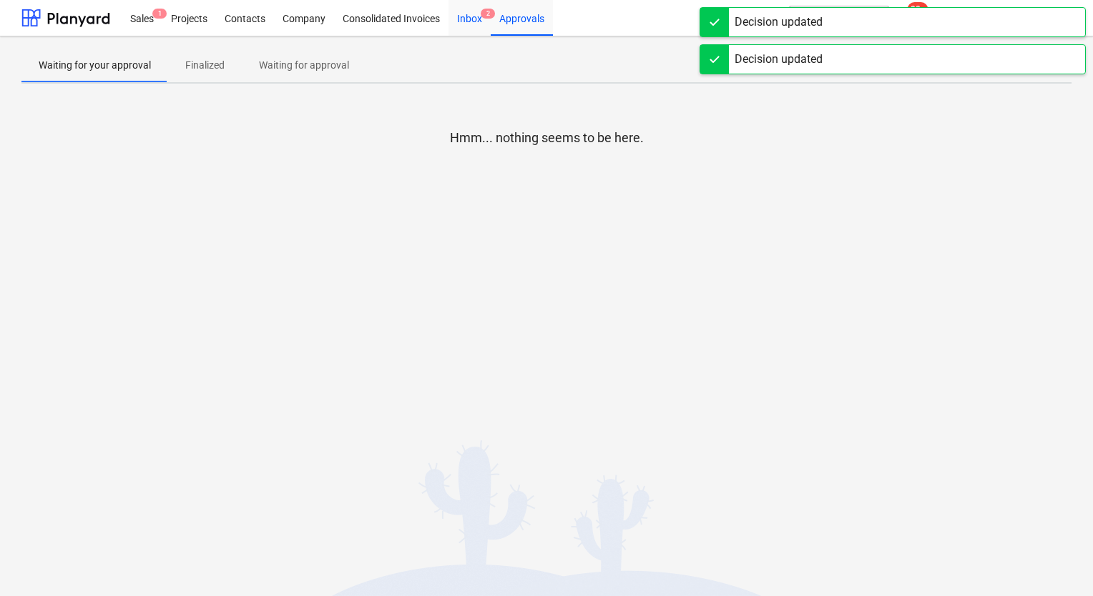
click at [474, 19] on div "Inbox 2" at bounding box center [469, 17] width 42 height 36
